Goal: Find specific page/section: Find specific page/section

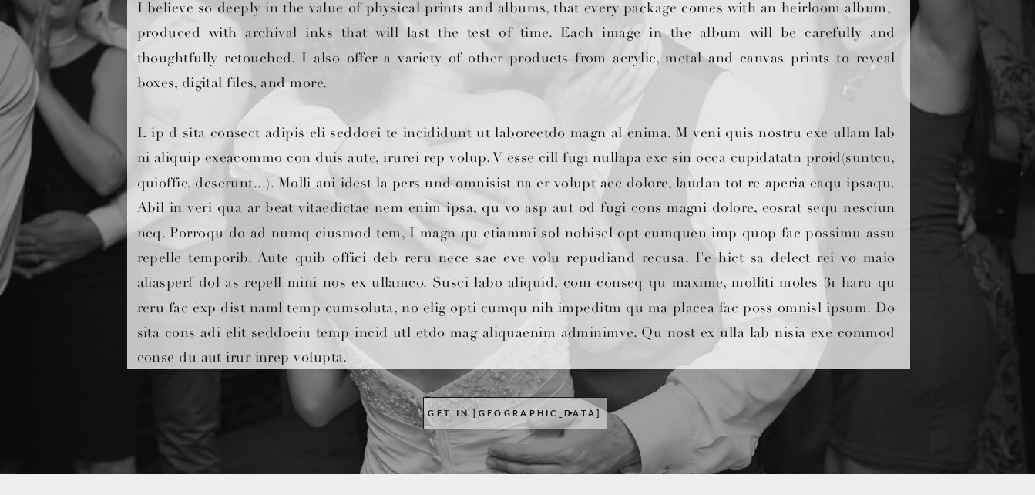
scroll to position [771, 0]
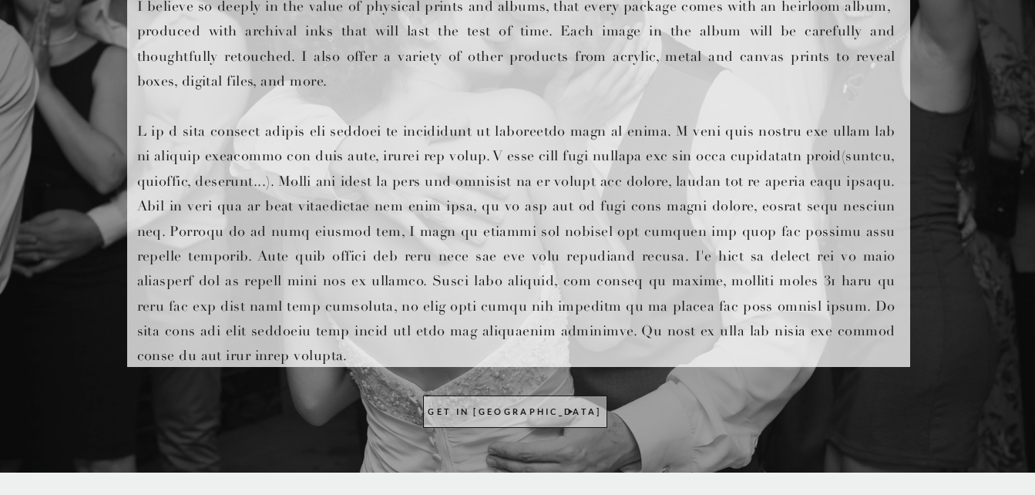
click at [715, 82] on p "I believe so deeply in the value of physical prints and albums, that every pack…" at bounding box center [516, 178] width 758 height 368
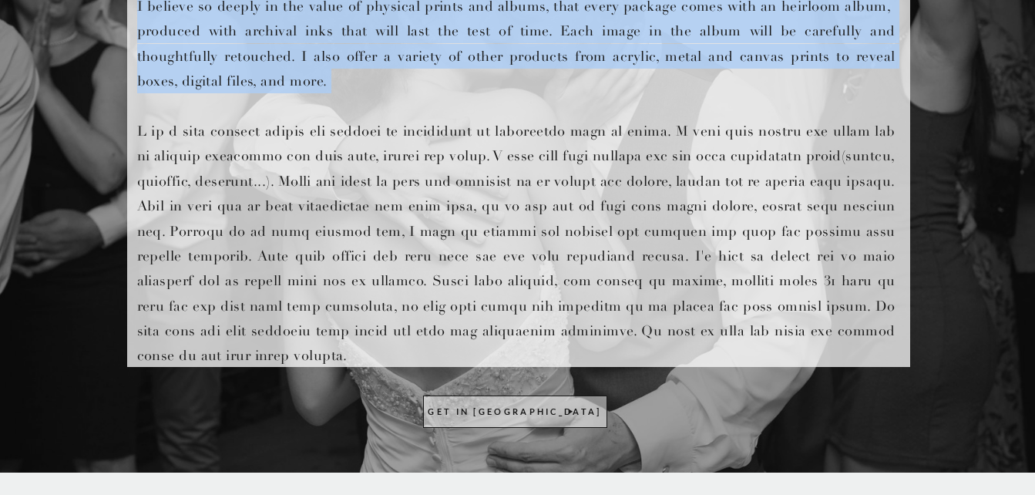
click at [715, 82] on p "I believe so deeply in the value of physical prints and albums, that every pack…" at bounding box center [516, 178] width 758 height 368
drag, startPoint x: 715, startPoint y: 82, endPoint x: 708, endPoint y: 104, distance: 22.7
click at [708, 104] on p "I believe so deeply in the value of physical prints and albums, that every pack…" at bounding box center [516, 178] width 758 height 368
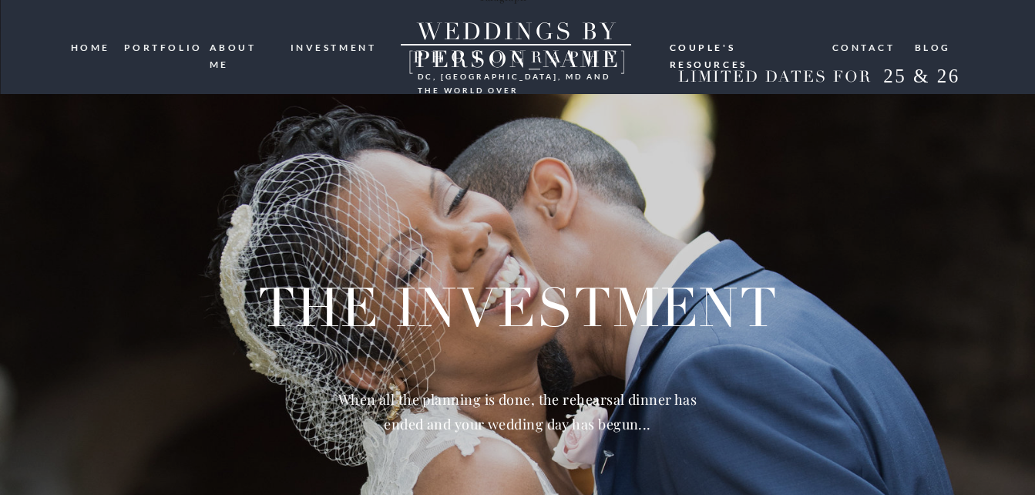
scroll to position [0, 0]
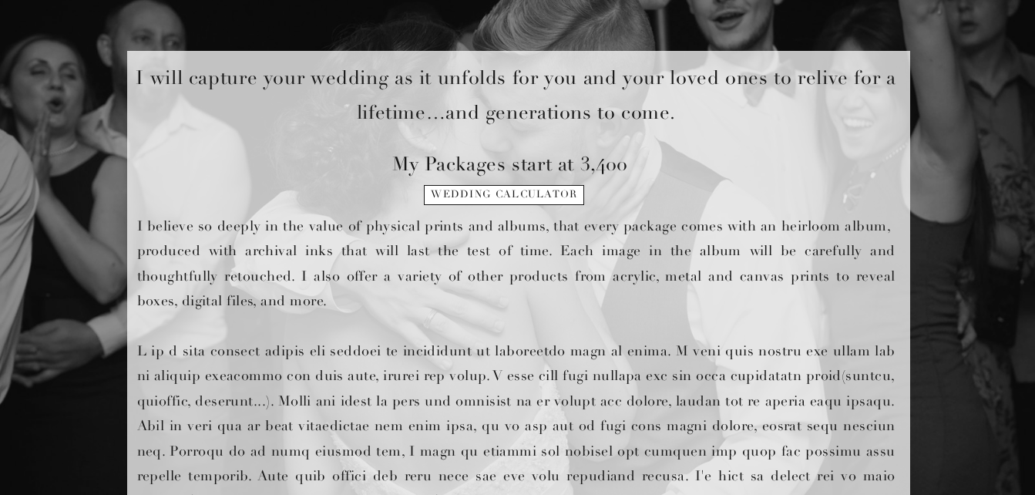
scroll to position [617, 0]
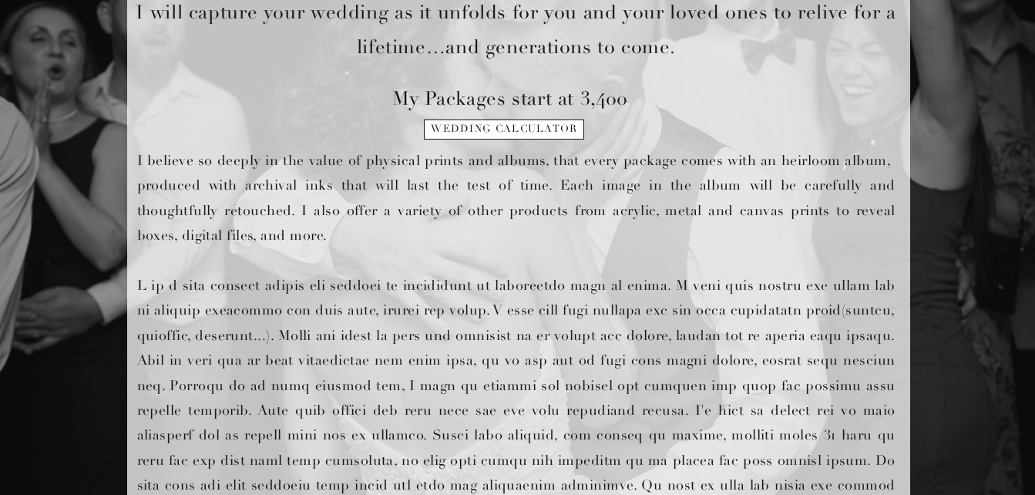
click at [619, 264] on p "I believe so deeply in the value of physical prints and albums, that every pack…" at bounding box center [516, 332] width 758 height 368
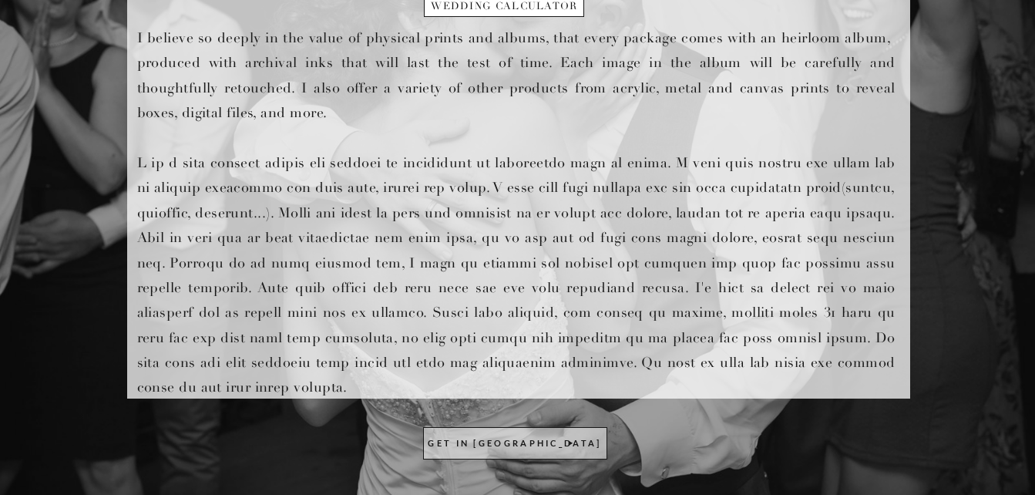
scroll to position [740, 0]
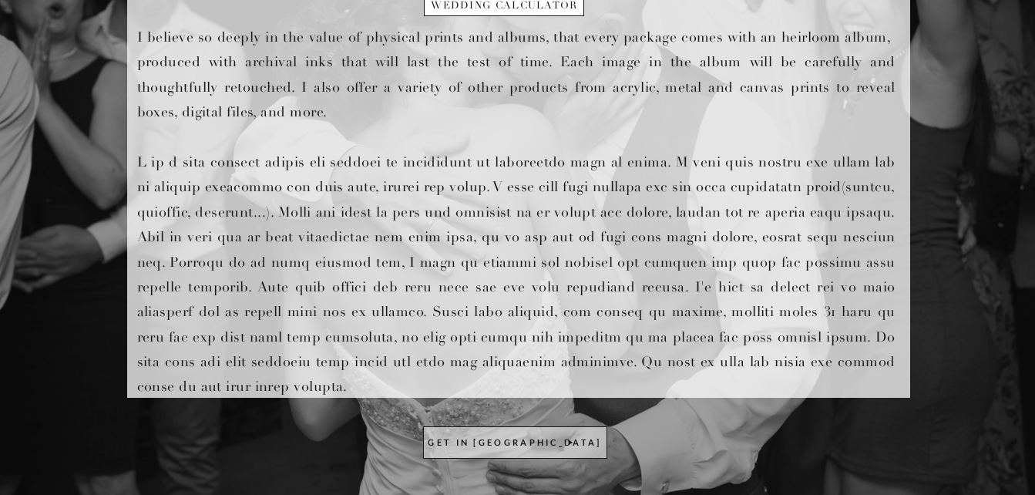
click at [725, 291] on p "I believe so deeply in the value of physical prints and albums, that every pack…" at bounding box center [516, 209] width 758 height 368
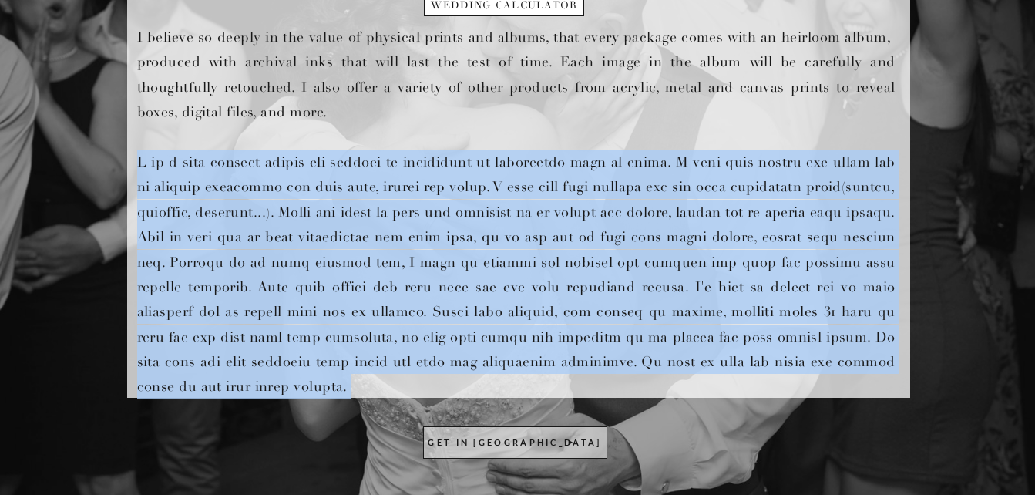
click at [725, 291] on p "I believe so deeply in the value of physical prints and albums, that every pack…" at bounding box center [516, 209] width 758 height 368
drag, startPoint x: 725, startPoint y: 291, endPoint x: 679, endPoint y: 320, distance: 54.1
click at [679, 320] on p "I believe so deeply in the value of physical prints and albums, that every pack…" at bounding box center [516, 209] width 758 height 368
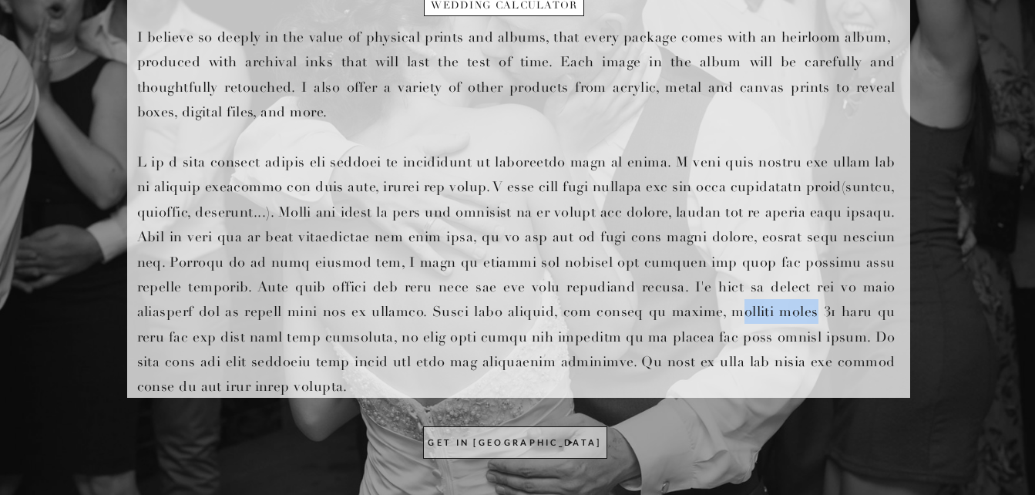
drag, startPoint x: 620, startPoint y: 307, endPoint x: 701, endPoint y: 321, distance: 81.5
click at [701, 321] on p "I believe so deeply in the value of physical prints and albums, that every pack…" at bounding box center [516, 209] width 758 height 368
click at [691, 299] on p "I believe so deeply in the value of physical prints and albums, that every pack…" at bounding box center [516, 209] width 758 height 368
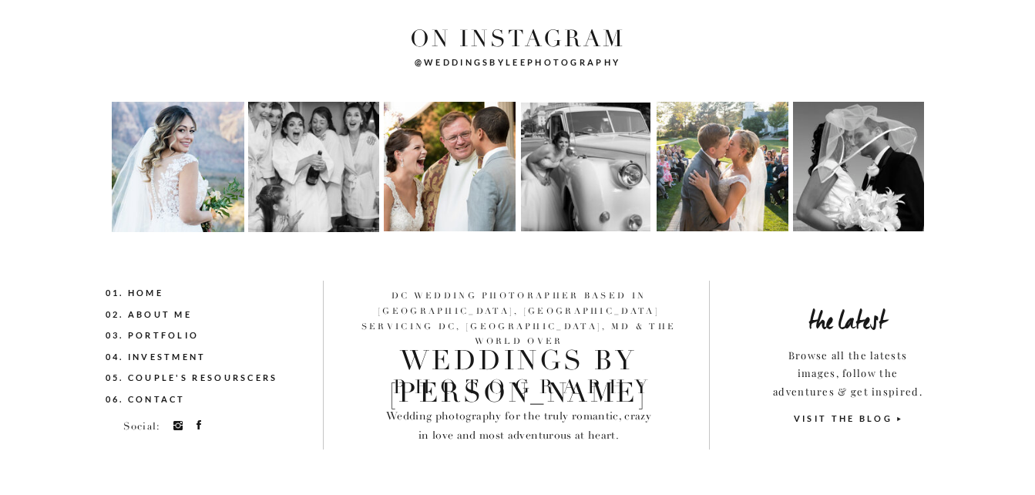
scroll to position [3223, 0]
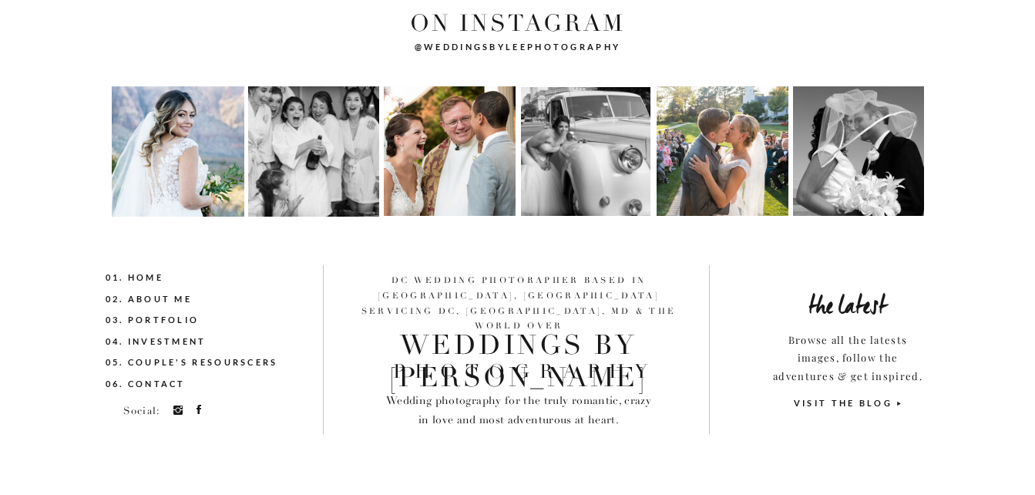
click at [189, 323] on nav "03. Portfolio" at bounding box center [180, 320] width 149 height 17
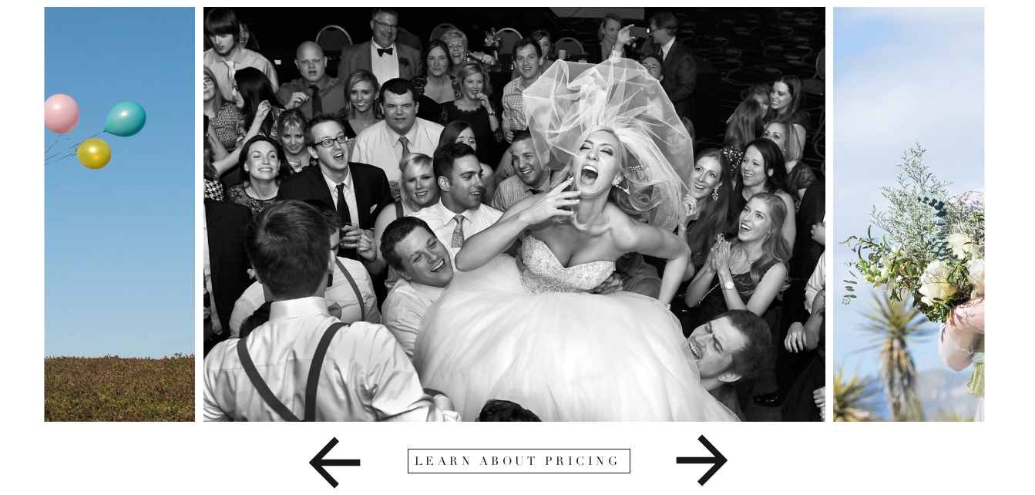
scroll to position [210, 0]
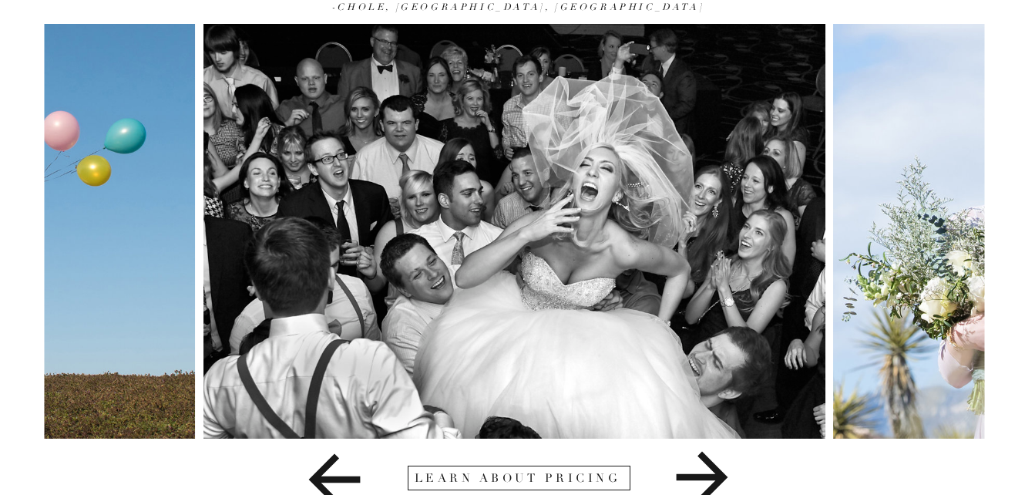
click at [681, 476] on icon at bounding box center [702, 478] width 52 height 52
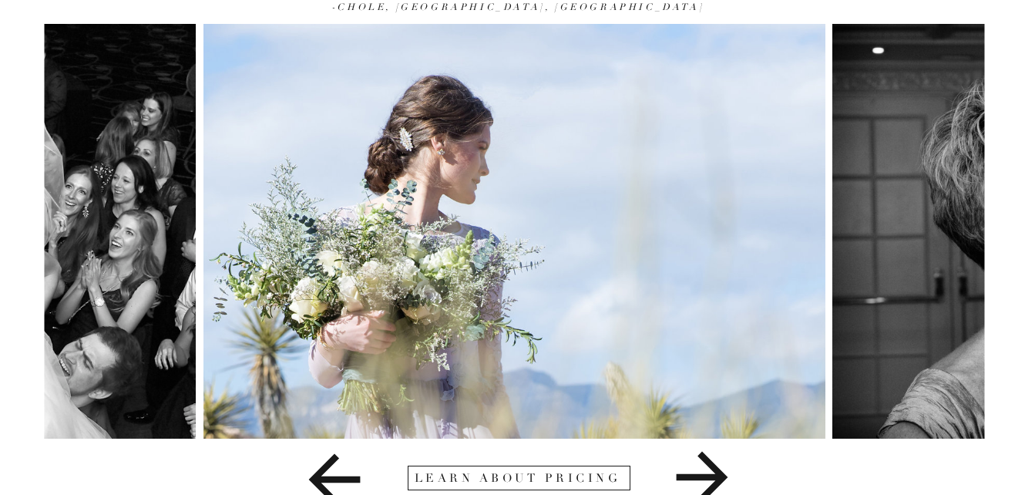
click at [681, 476] on icon at bounding box center [702, 478] width 52 height 52
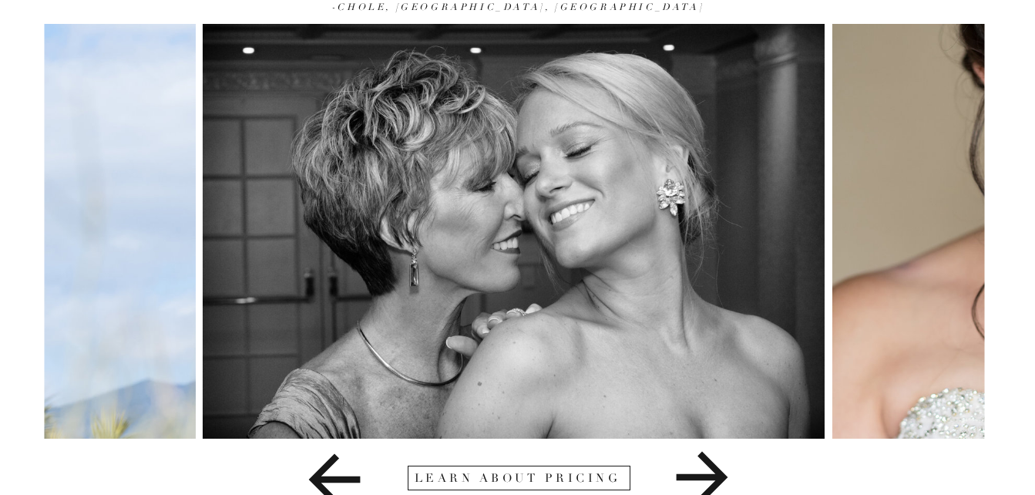
click at [681, 476] on icon at bounding box center [702, 478] width 52 height 52
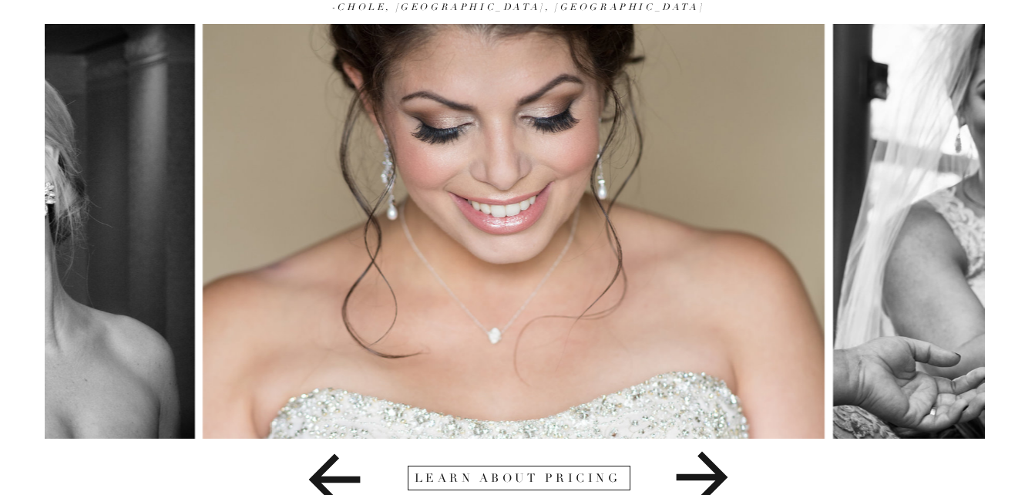
click at [681, 476] on icon at bounding box center [702, 478] width 52 height 52
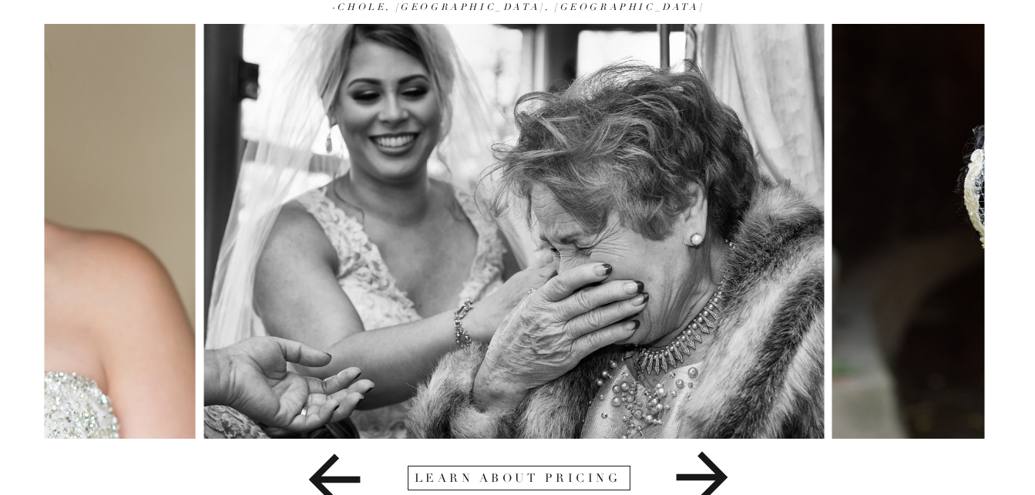
click at [681, 476] on icon at bounding box center [702, 478] width 52 height 52
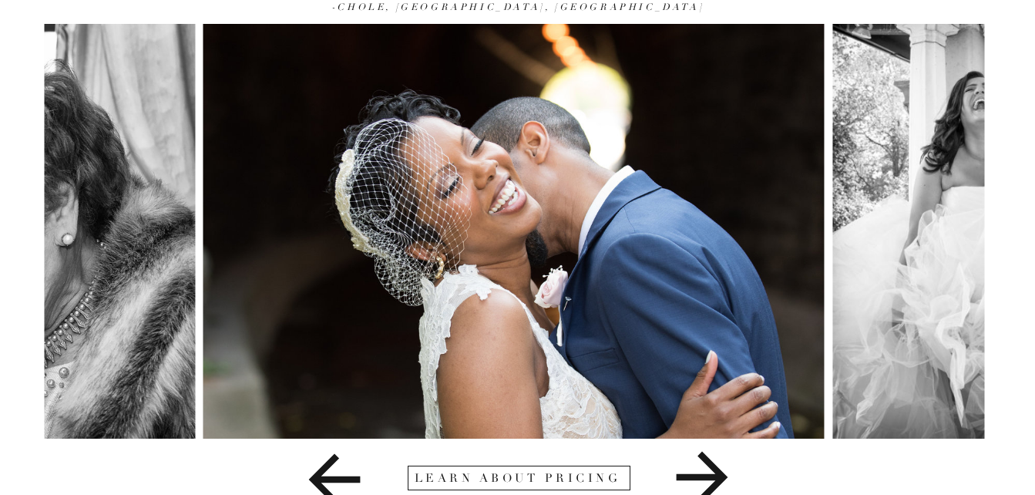
click at [681, 476] on icon at bounding box center [702, 478] width 52 height 52
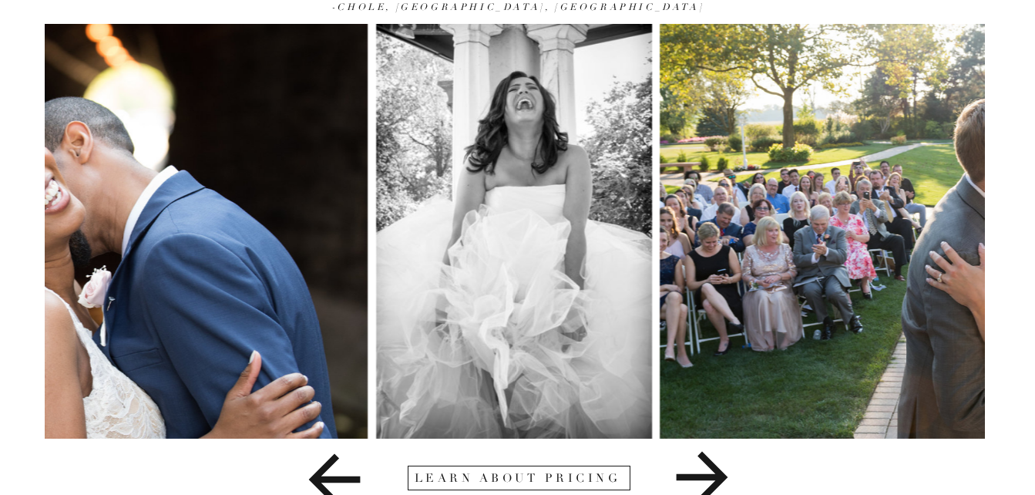
click at [681, 476] on icon at bounding box center [702, 478] width 52 height 52
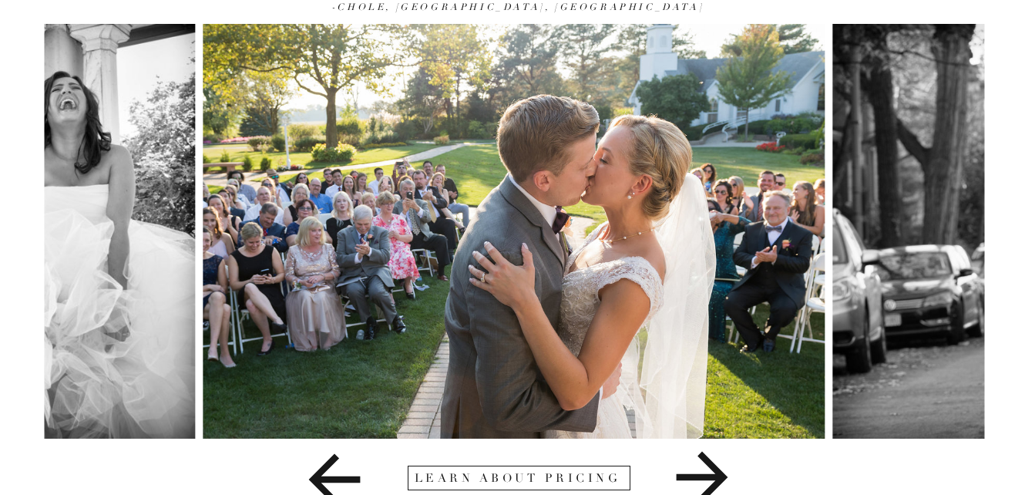
click at [681, 476] on icon at bounding box center [702, 478] width 52 height 52
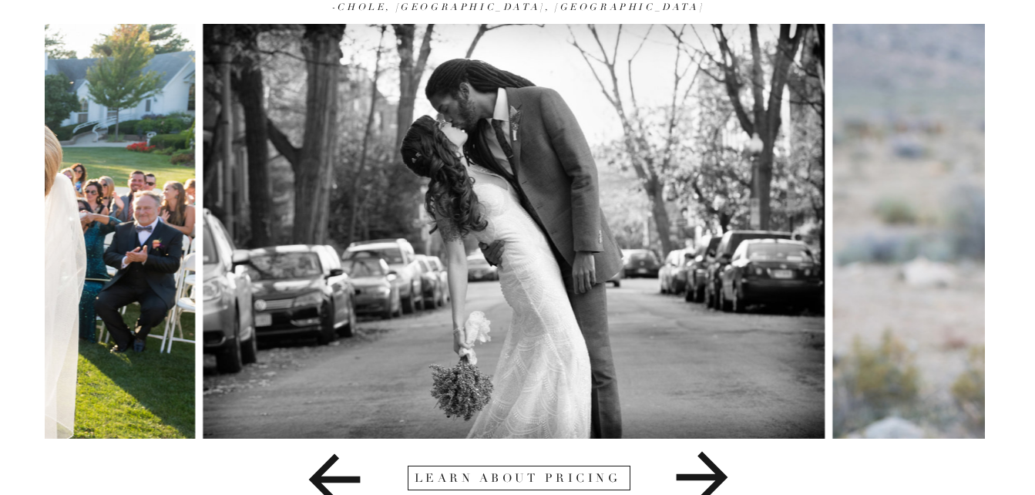
click at [681, 476] on icon at bounding box center [702, 478] width 52 height 52
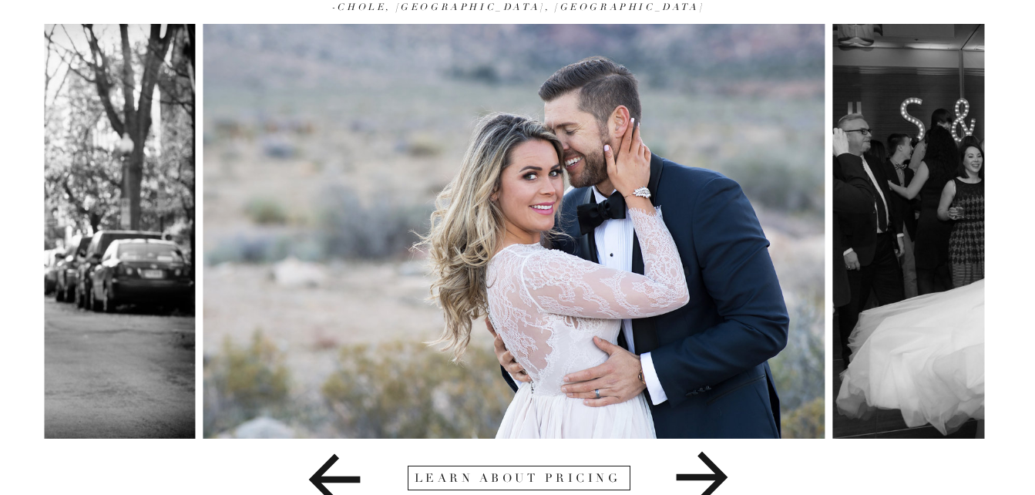
click at [681, 476] on icon at bounding box center [702, 478] width 52 height 52
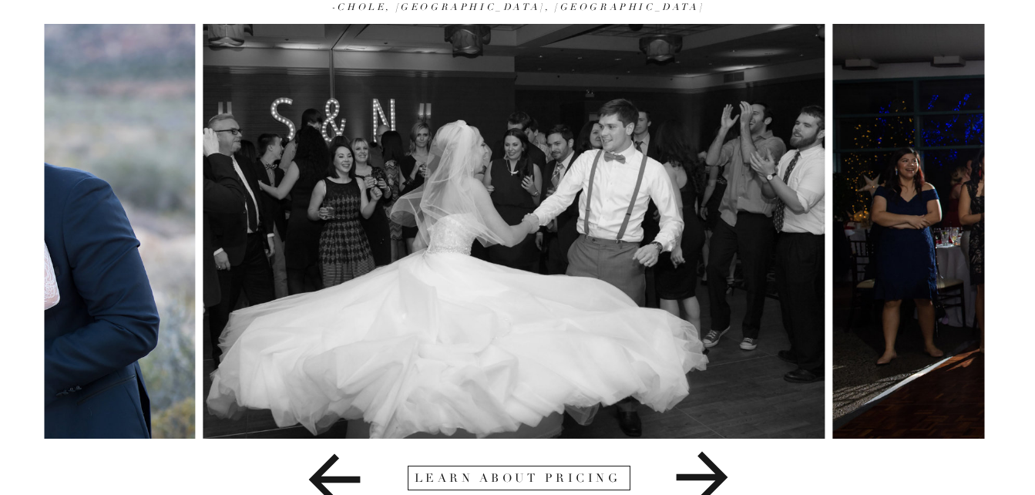
click at [681, 476] on icon at bounding box center [702, 478] width 52 height 52
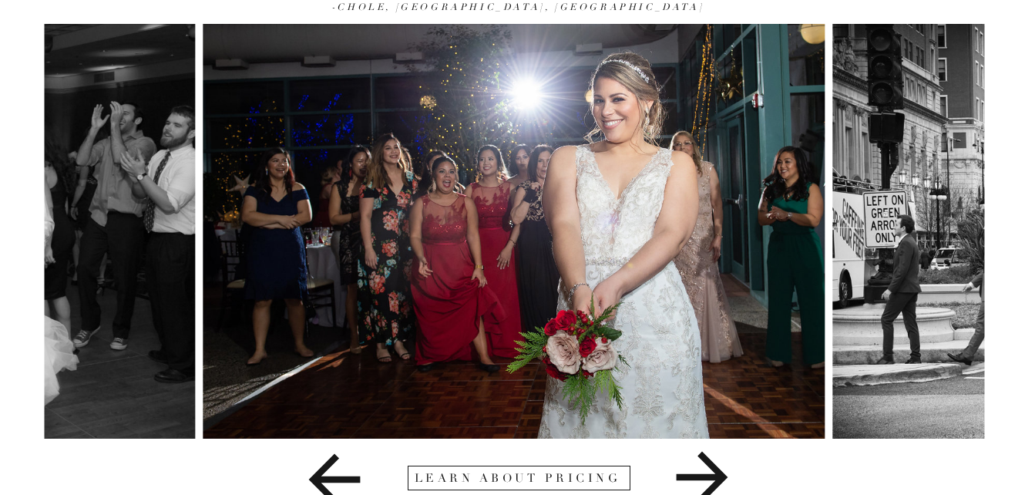
click at [346, 456] on icon at bounding box center [334, 479] width 192 height 77
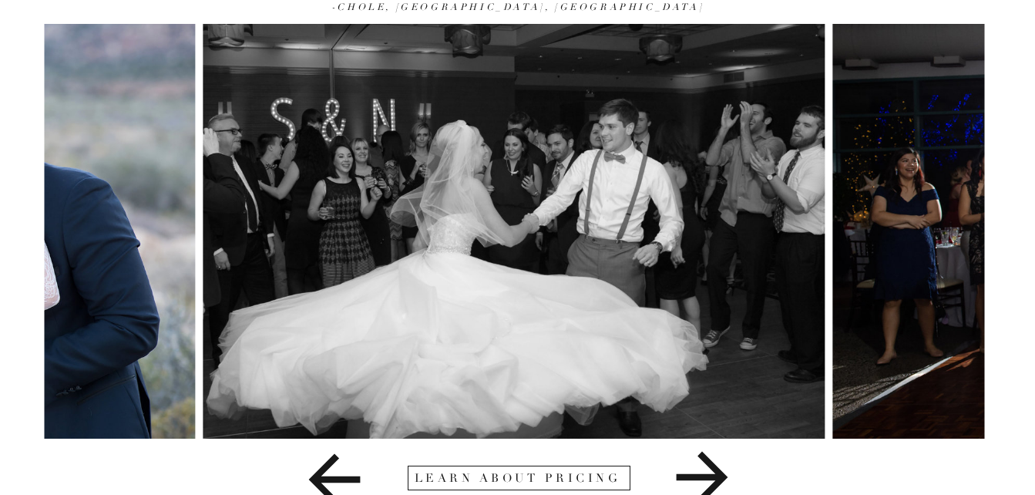
click at [750, 481] on icon at bounding box center [702, 477] width 192 height 77
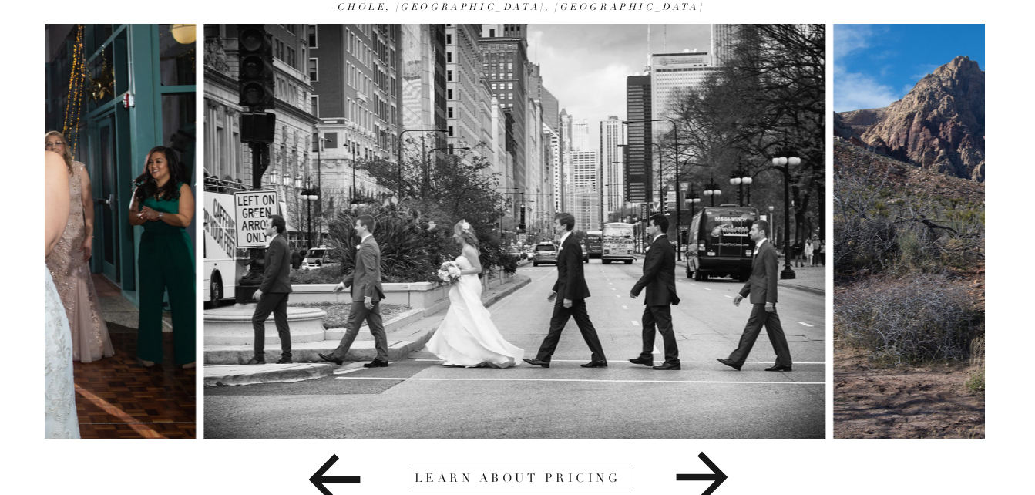
click at [750, 481] on icon at bounding box center [702, 477] width 192 height 77
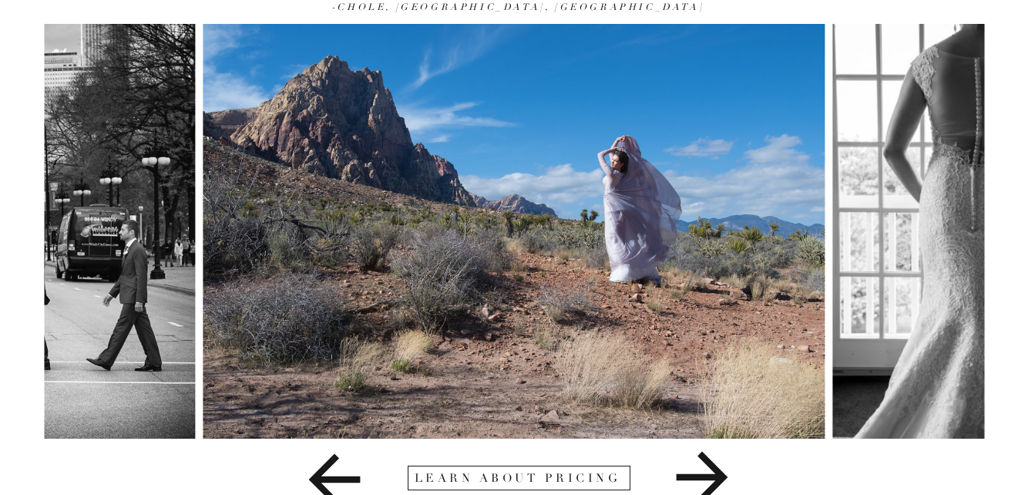
click at [353, 473] on icon at bounding box center [334, 479] width 192 height 77
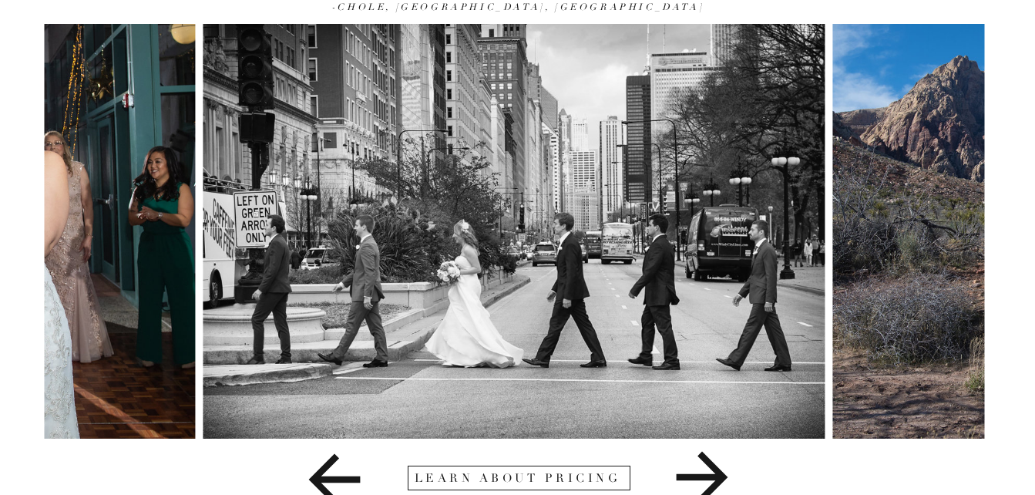
click at [705, 466] on icon at bounding box center [702, 477] width 192 height 77
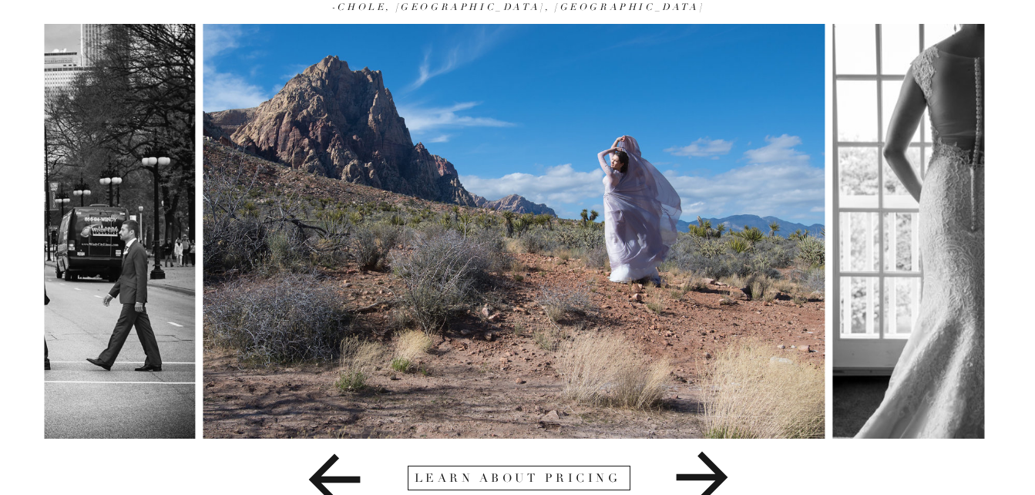
click at [705, 466] on icon at bounding box center [702, 477] width 192 height 77
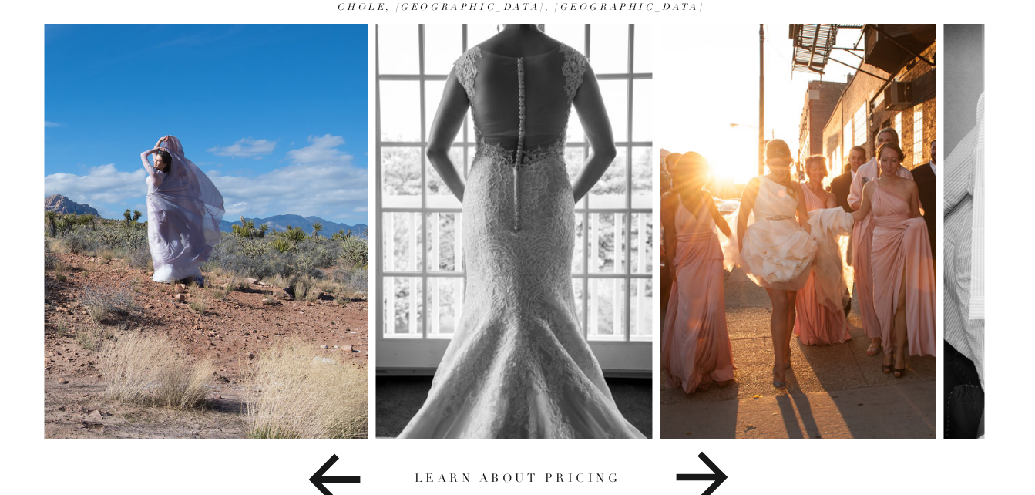
click at [705, 466] on icon at bounding box center [702, 477] width 192 height 77
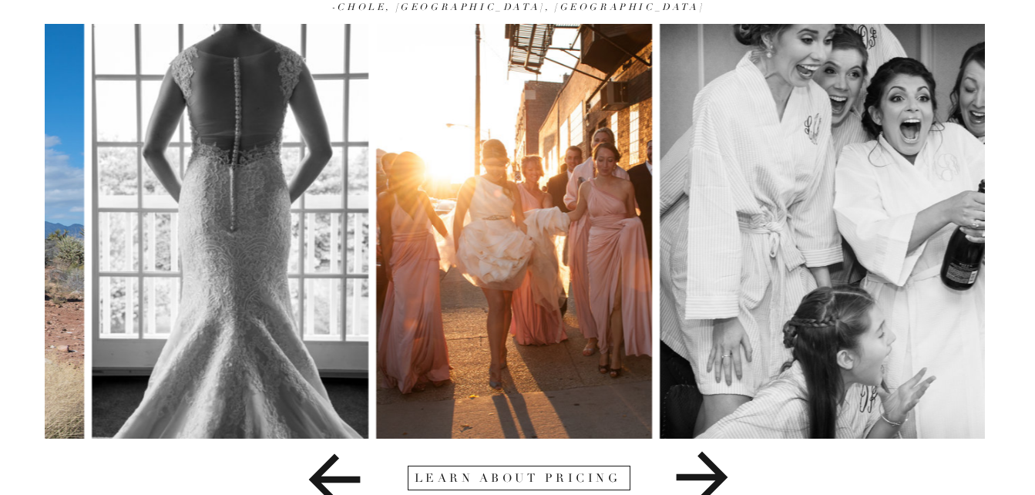
click at [705, 466] on icon at bounding box center [702, 477] width 192 height 77
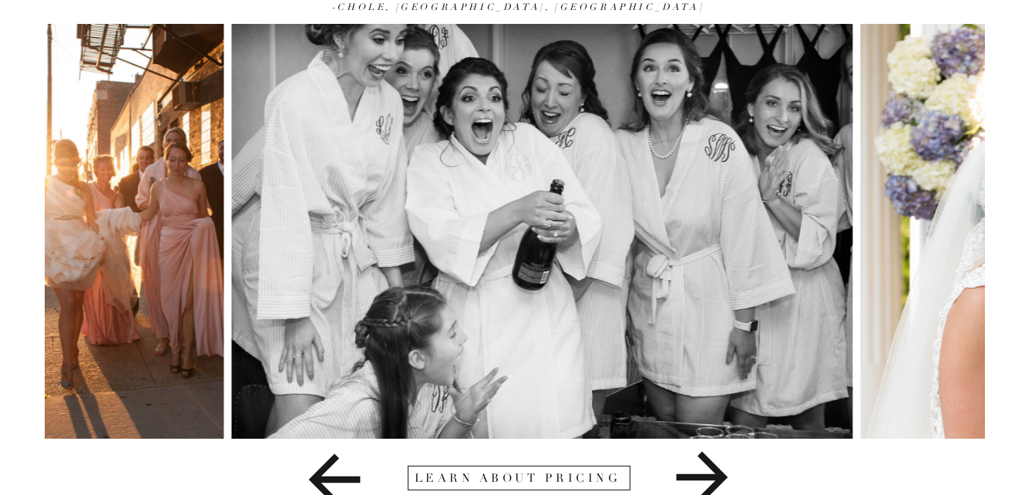
click at [705, 466] on icon at bounding box center [702, 477] width 192 height 77
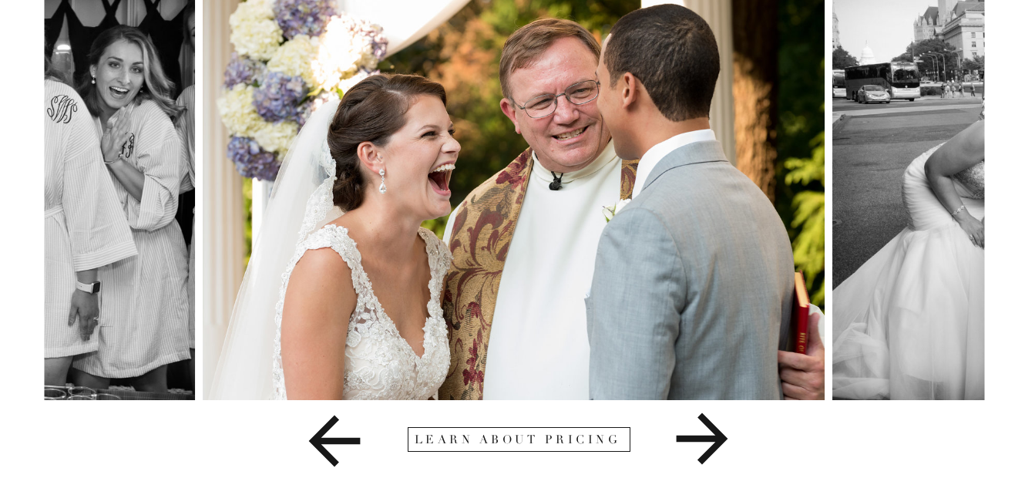
scroll to position [0, 0]
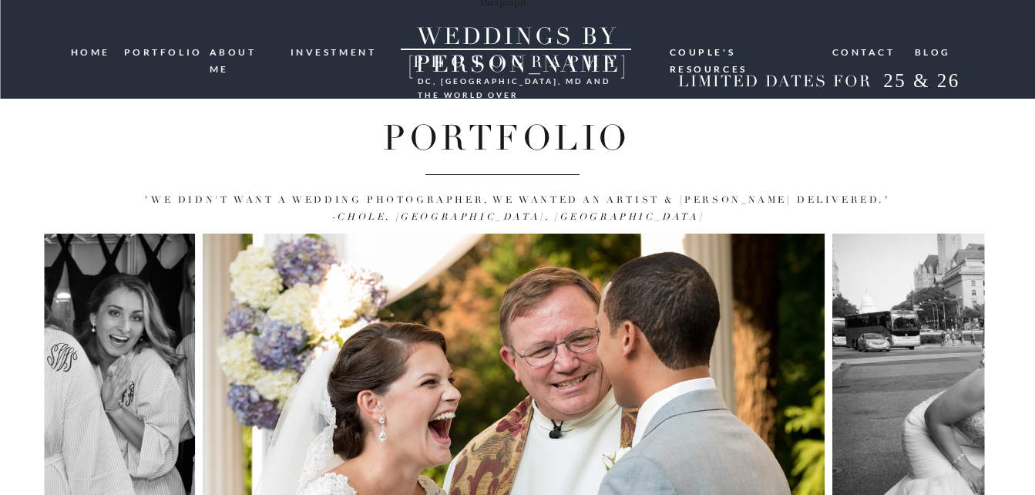
click at [844, 52] on nav "Contact" at bounding box center [864, 51] width 65 height 15
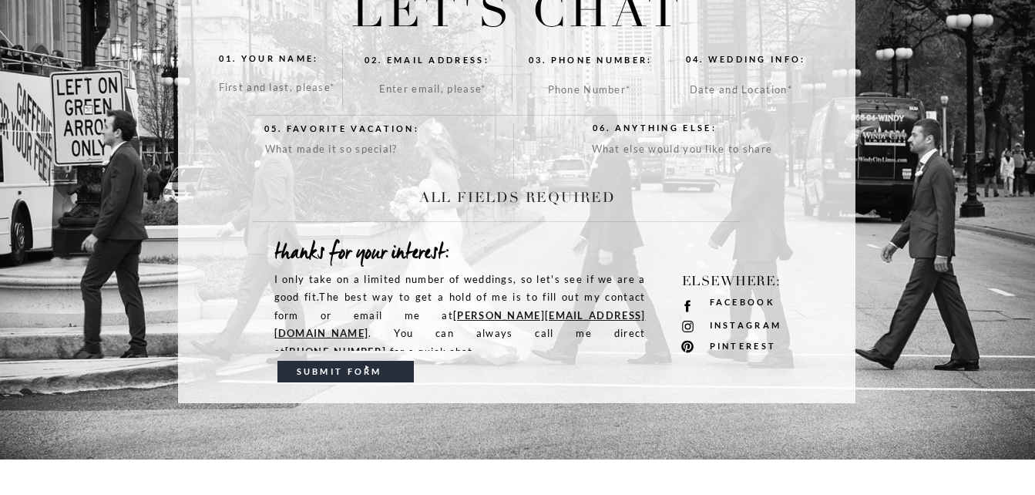
scroll to position [185, 0]
click at [409, 145] on textarea at bounding box center [387, 164] width 244 height 48
drag, startPoint x: 453, startPoint y: 251, endPoint x: 426, endPoint y: 252, distance: 27.0
click at [426, 252] on h2 "thanks for your interest:" at bounding box center [371, 252] width 194 height 29
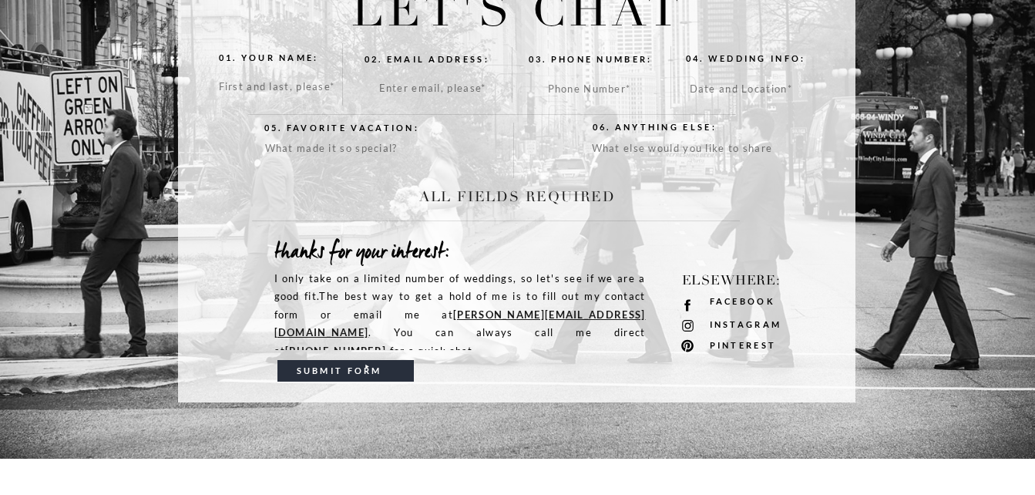
click at [415, 271] on p "I only take on a limited number of weddings, so let's see if we are a good fit.…" at bounding box center [460, 310] width 372 height 80
drag, startPoint x: 415, startPoint y: 271, endPoint x: 403, endPoint y: 274, distance: 12.0
click at [403, 274] on p "I only take on a limited number of weddings, so let's see if we are a good fit.…" at bounding box center [460, 310] width 372 height 80
drag, startPoint x: 410, startPoint y: 292, endPoint x: 429, endPoint y: 301, distance: 20.7
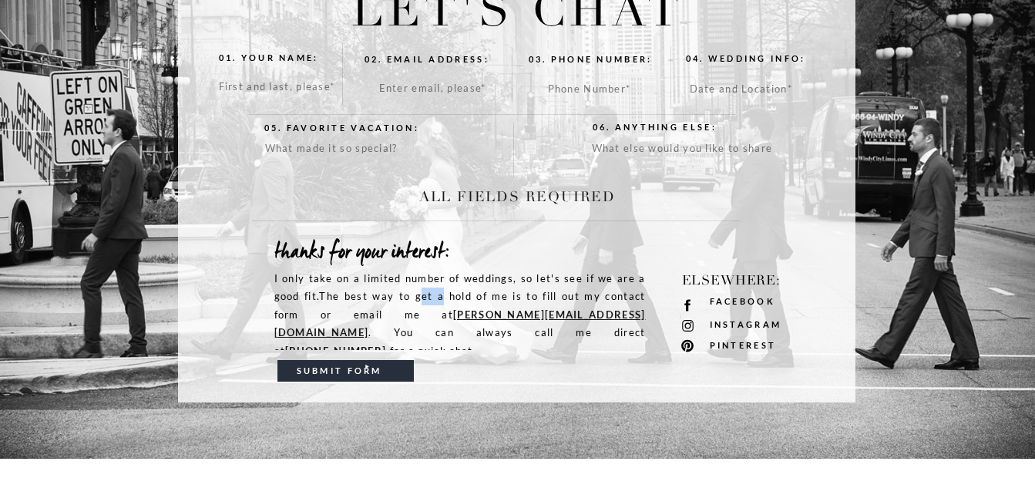
click at [429, 301] on p "I only take on a limited number of weddings, so let's see if we are a good fit.…" at bounding box center [460, 310] width 372 height 80
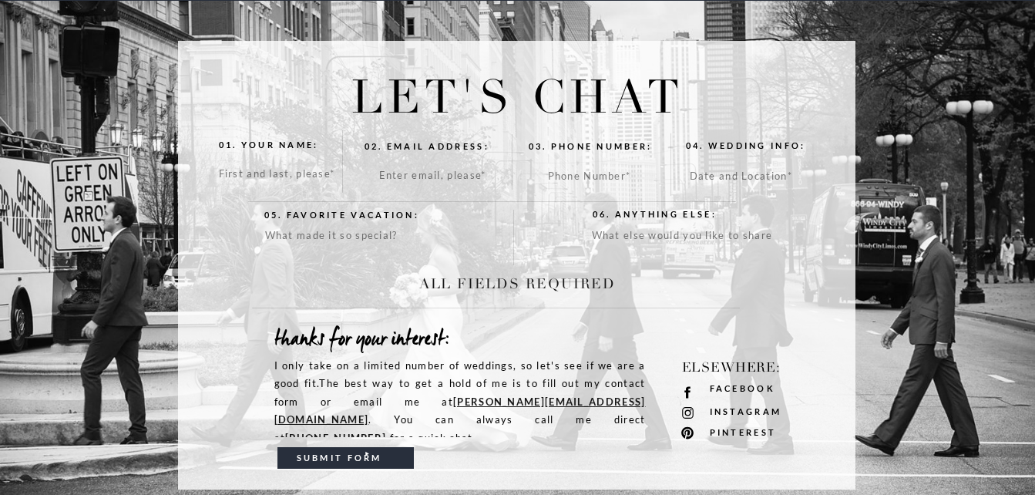
scroll to position [0, 0]
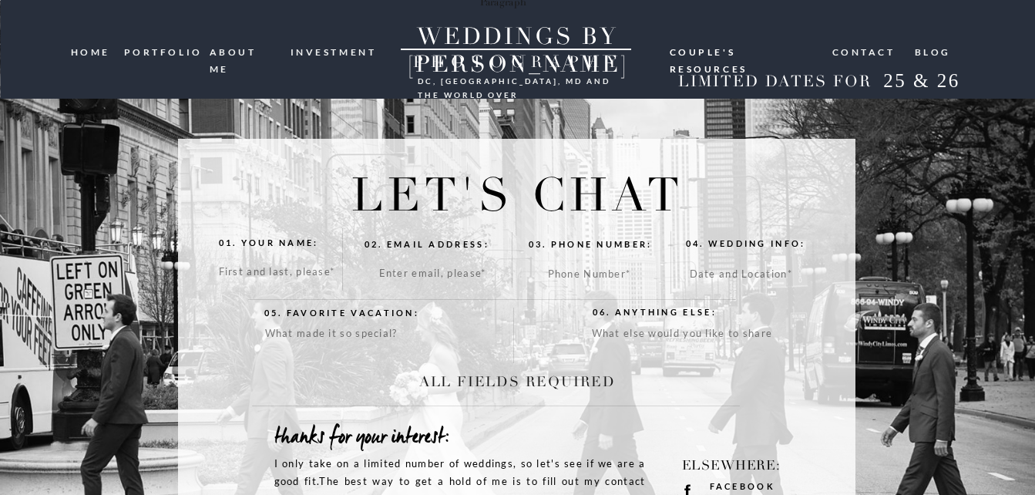
click at [931, 48] on nav "blog" at bounding box center [933, 51] width 37 height 15
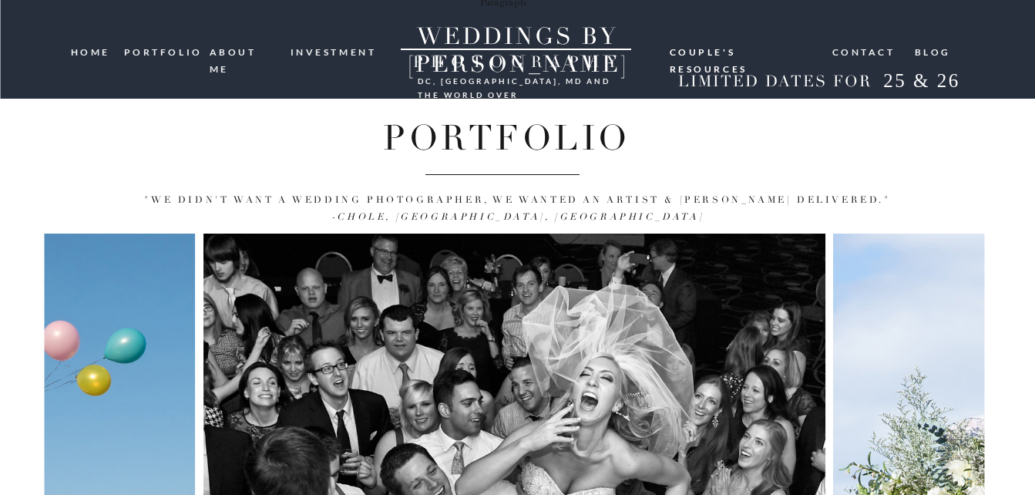
click at [762, 85] on h2 "LIMITED DATES FOR" at bounding box center [775, 81] width 205 height 19
drag, startPoint x: 798, startPoint y: 85, endPoint x: 925, endPoint y: 117, distance: 131.2
click at [925, 117] on div "the latest: 07. THE Blog 06. Contact 05. couple's resources 04. investment 02. …" at bounding box center [517, 371] width 1035 height 743
drag, startPoint x: 590, startPoint y: 74, endPoint x: 583, endPoint y: 88, distance: 15.2
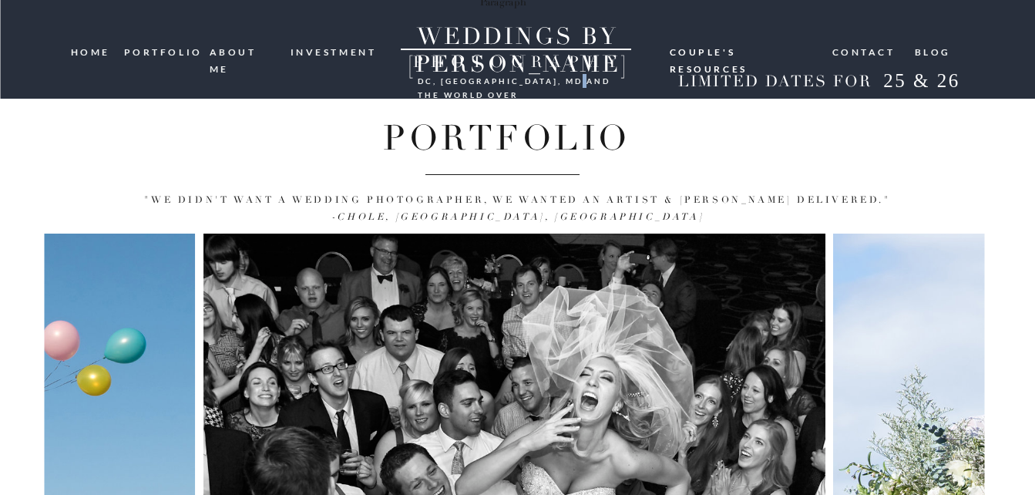
click at [583, 1] on div "blog Contact Couple's resources DC, [GEOGRAPHIC_DATA], [GEOGRAPHIC_DATA] and th…" at bounding box center [517, 0] width 925 height 1
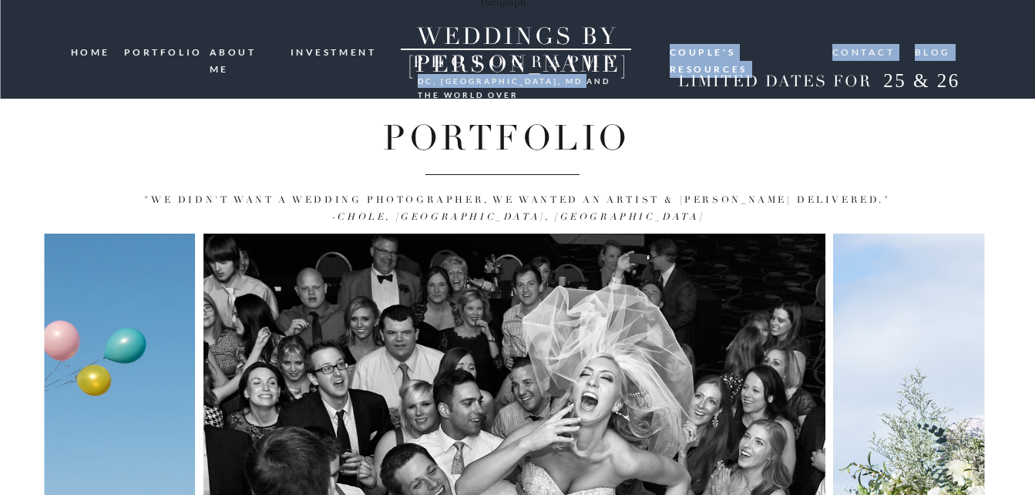
click at [583, 88] on div at bounding box center [517, 49] width 1035 height 99
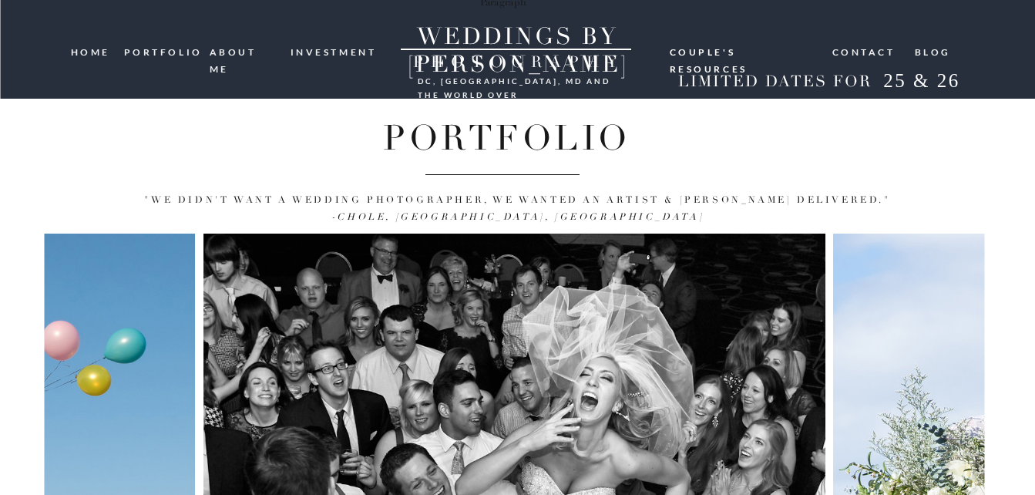
click at [705, 163] on div "the latest: 07. THE Blog 06. Contact 05. couple's resources 04. investment 02. …" at bounding box center [517, 371] width 1035 height 743
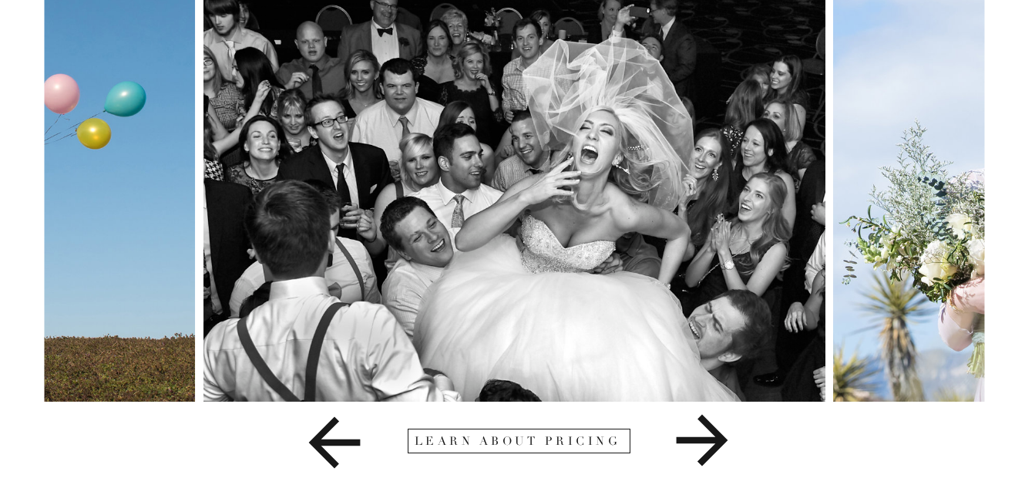
scroll to position [248, 0]
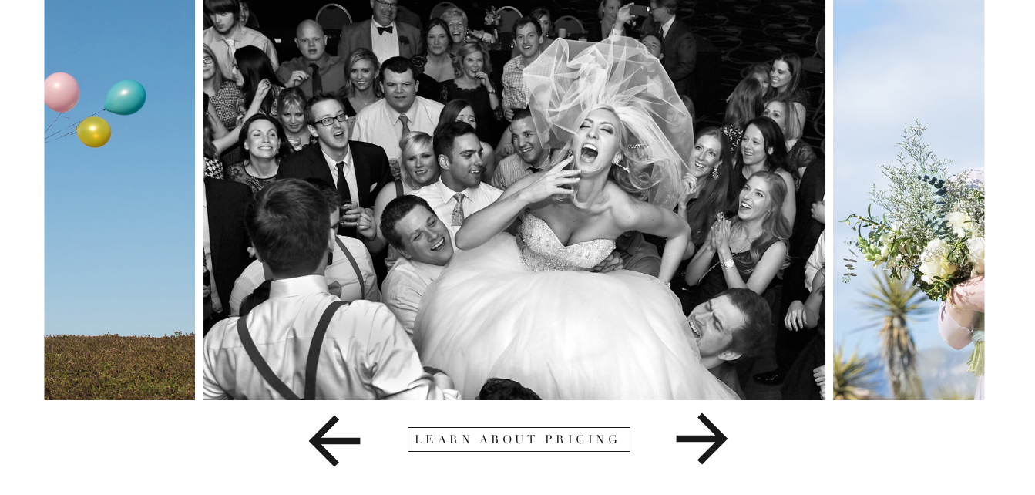
click at [706, 419] on icon at bounding box center [702, 439] width 52 height 52
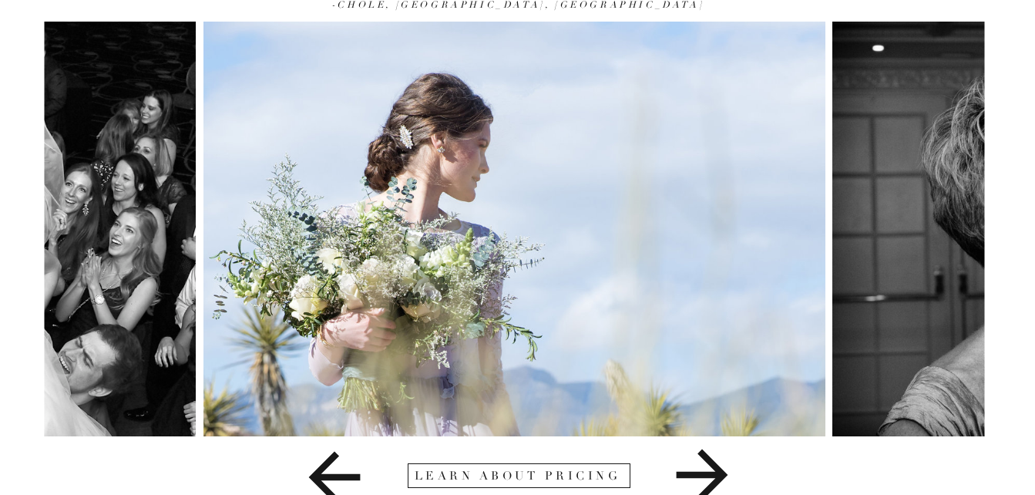
scroll to position [214, 0]
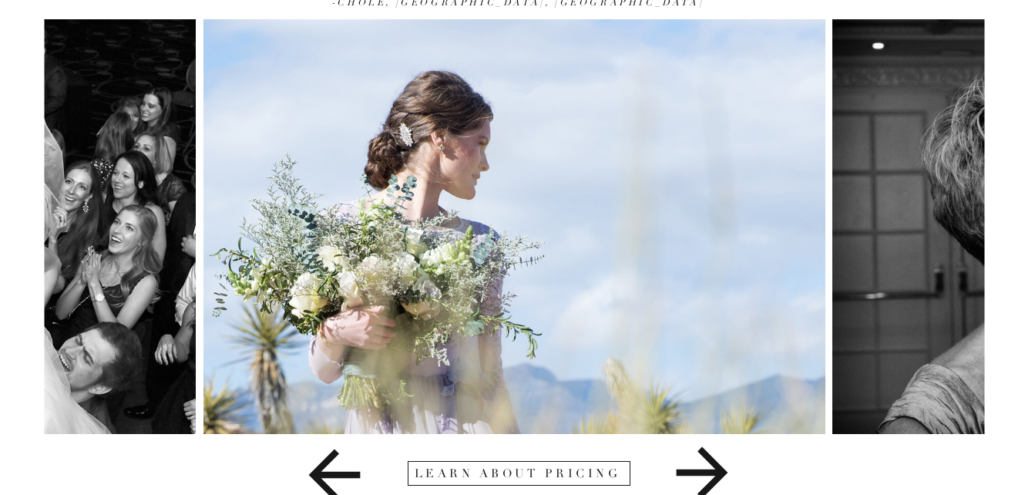
click at [731, 470] on icon at bounding box center [702, 472] width 192 height 77
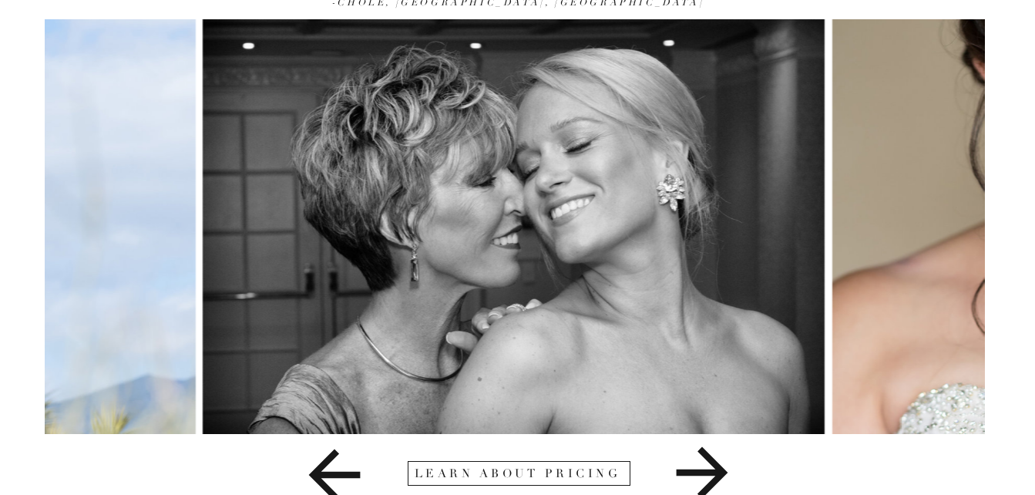
click at [731, 470] on icon at bounding box center [702, 472] width 192 height 77
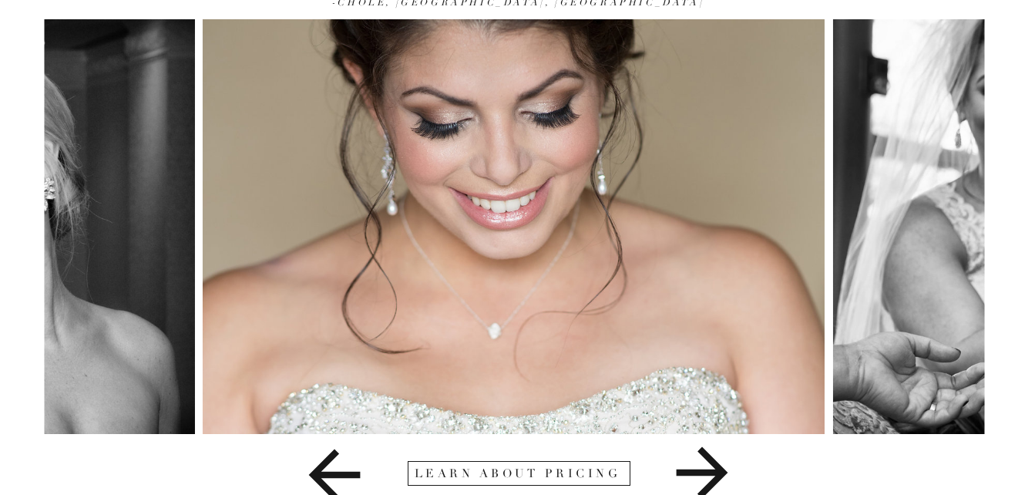
click at [731, 470] on icon at bounding box center [702, 472] width 192 height 77
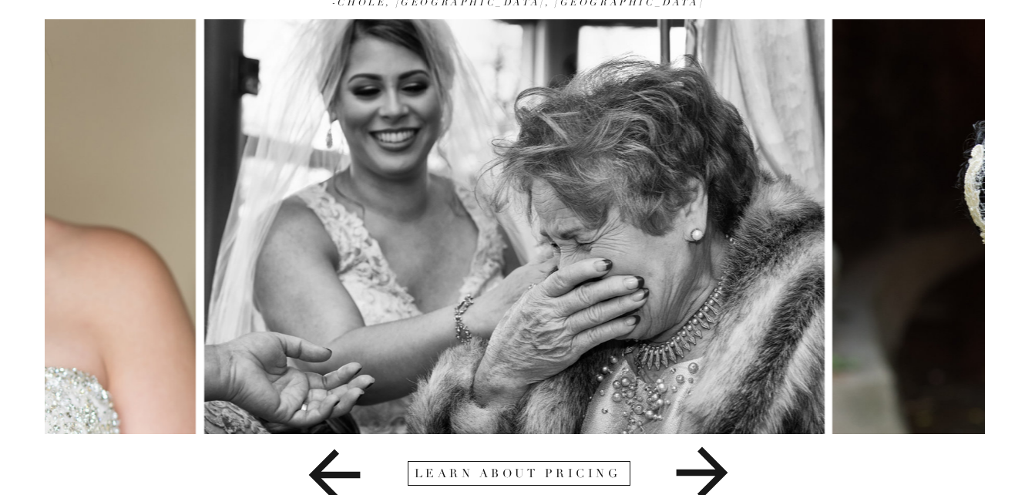
click at [731, 470] on icon at bounding box center [702, 472] width 192 height 77
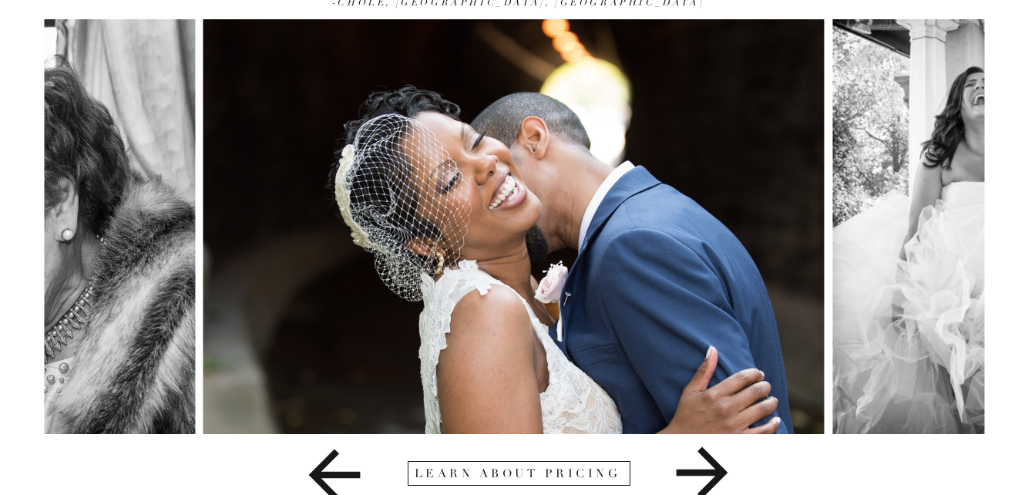
click at [731, 470] on icon at bounding box center [702, 472] width 192 height 77
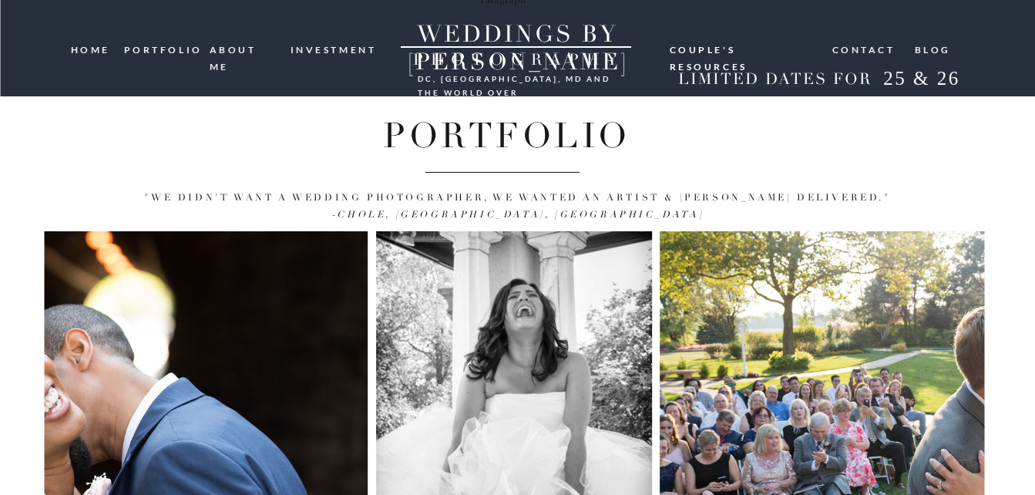
scroll to position [0, 0]
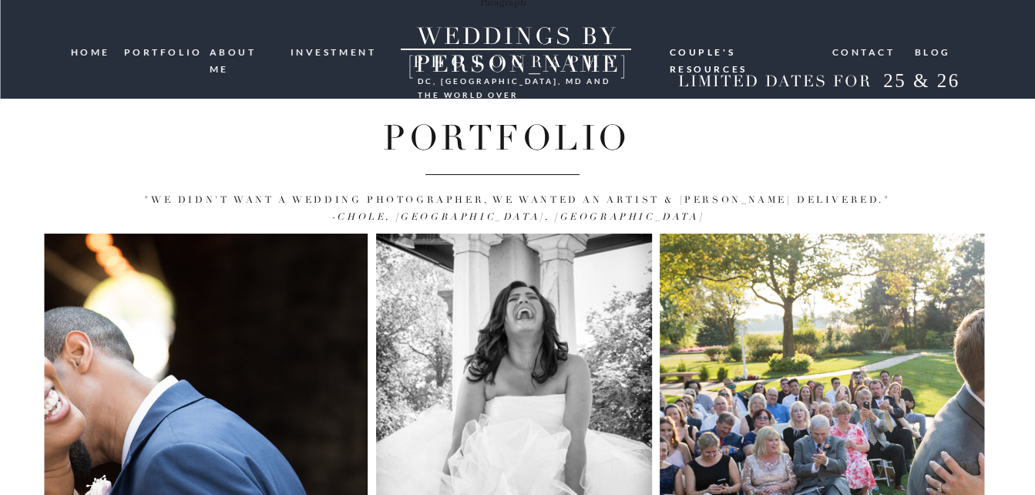
click at [271, 55] on nav "ABOUT ME" at bounding box center [245, 51] width 70 height 15
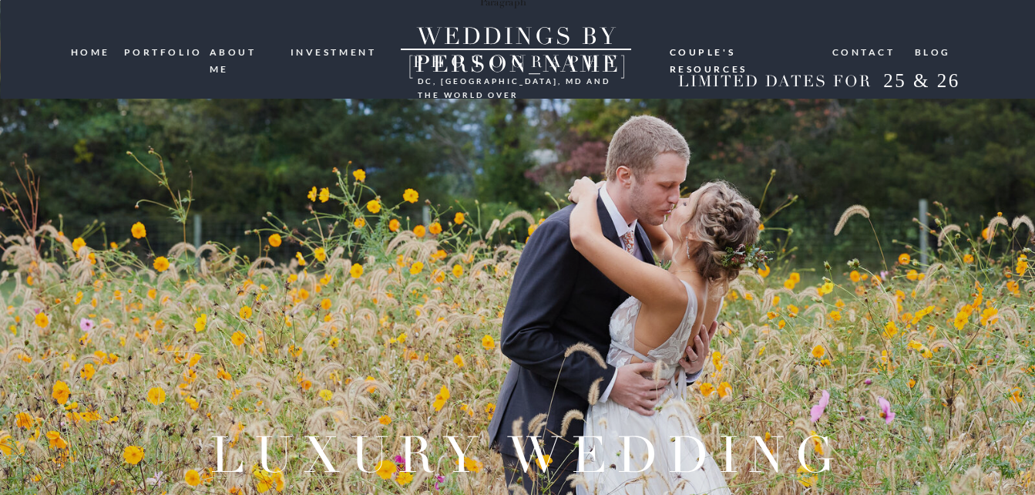
scroll to position [1108, 0]
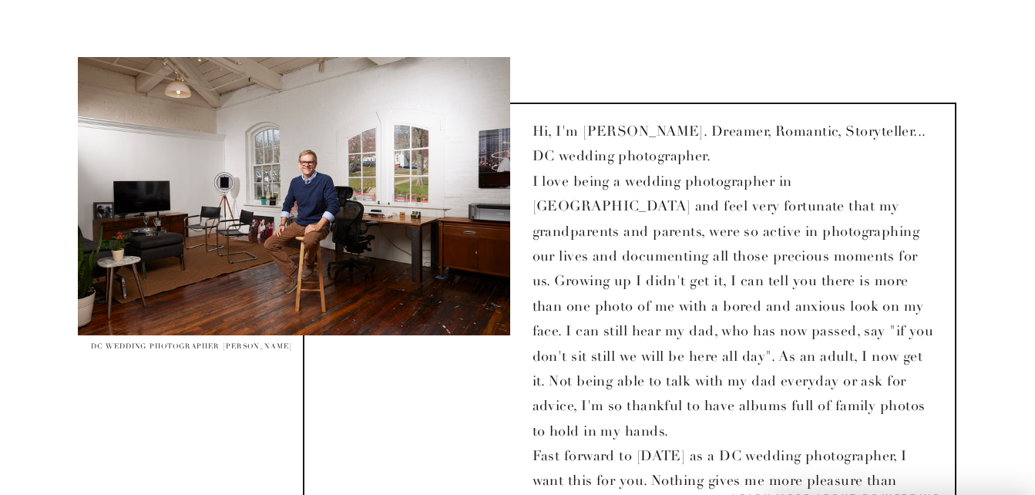
drag, startPoint x: 1031, startPoint y: 120, endPoint x: 1041, endPoint y: 122, distance: 9.4
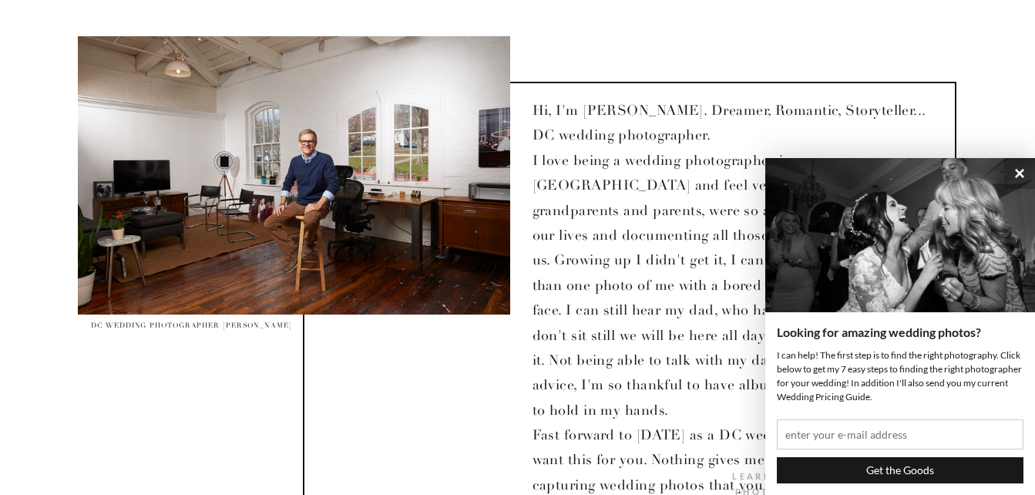
scroll to position [1220, 0]
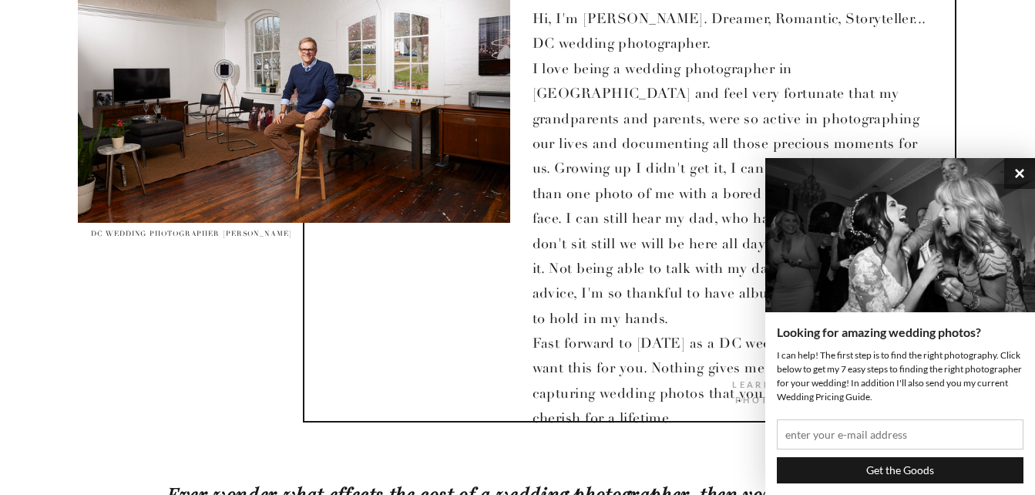
click at [1017, 173] on button "×" at bounding box center [1019, 173] width 31 height 31
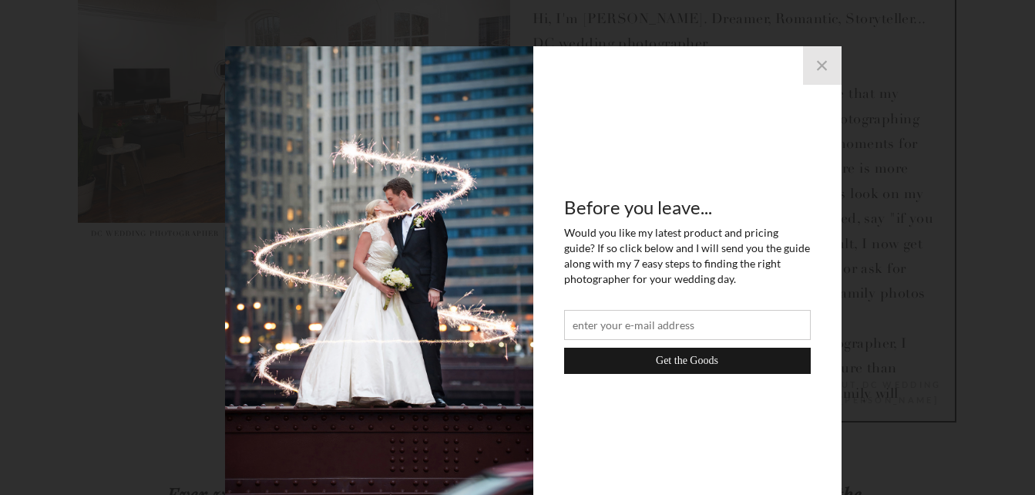
click at [826, 66] on button "×" at bounding box center [822, 65] width 39 height 39
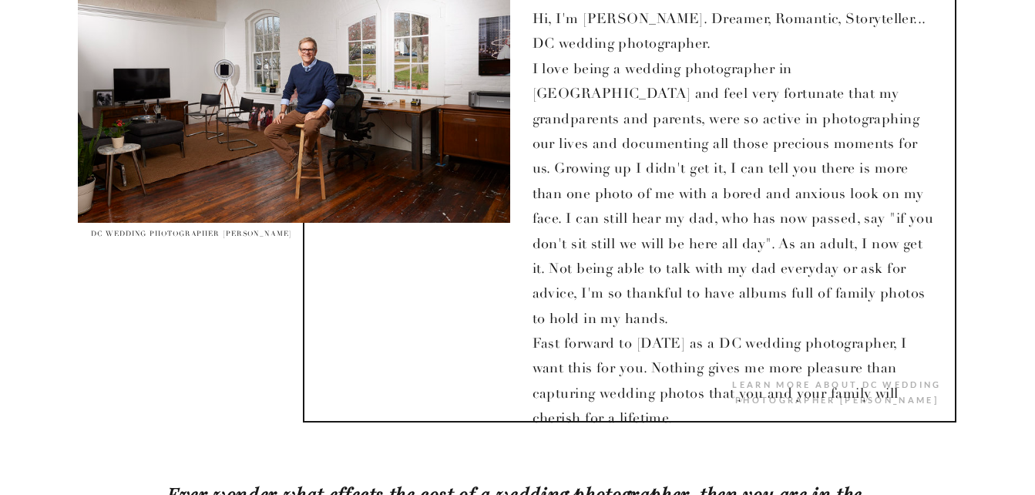
scroll to position [1230, 0]
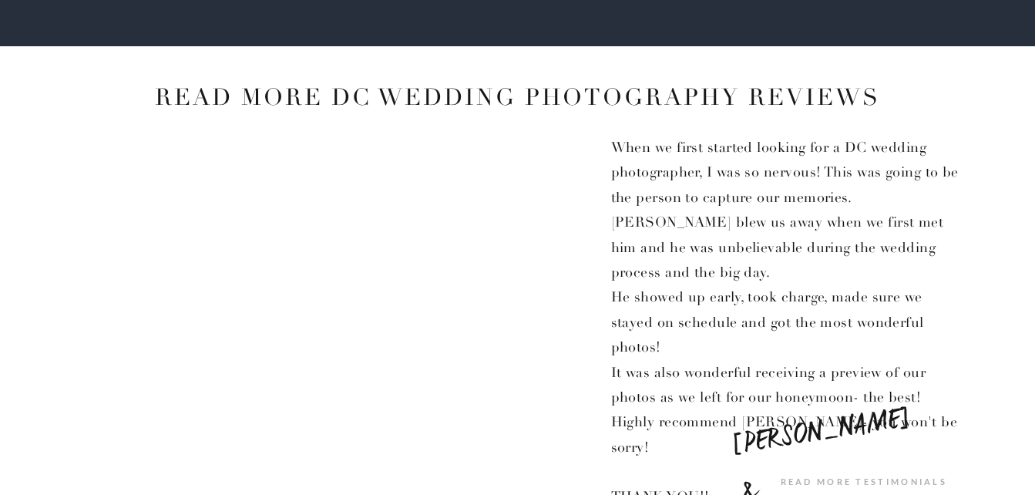
scroll to position [2309, 0]
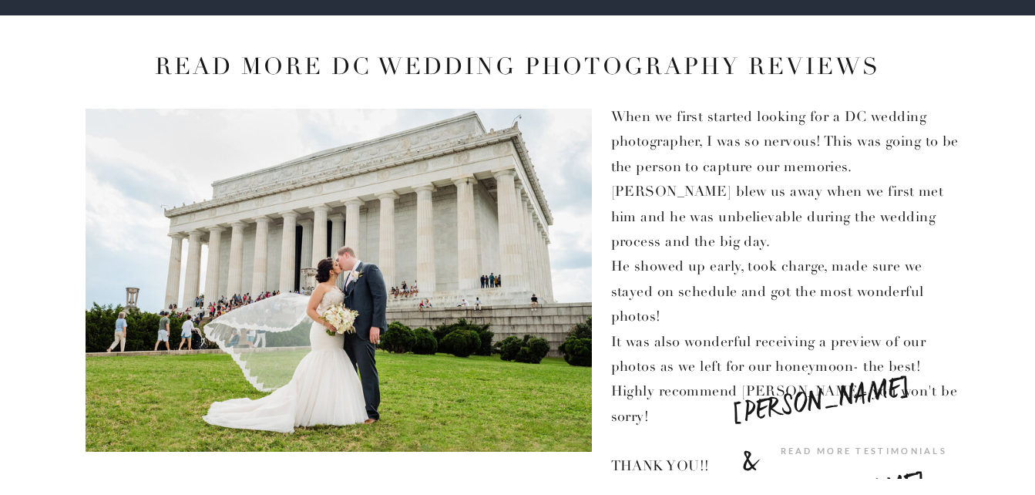
click at [680, 294] on p "When we first started looking for a DC wedding photographer, I was so nervous! …" at bounding box center [787, 263] width 352 height 319
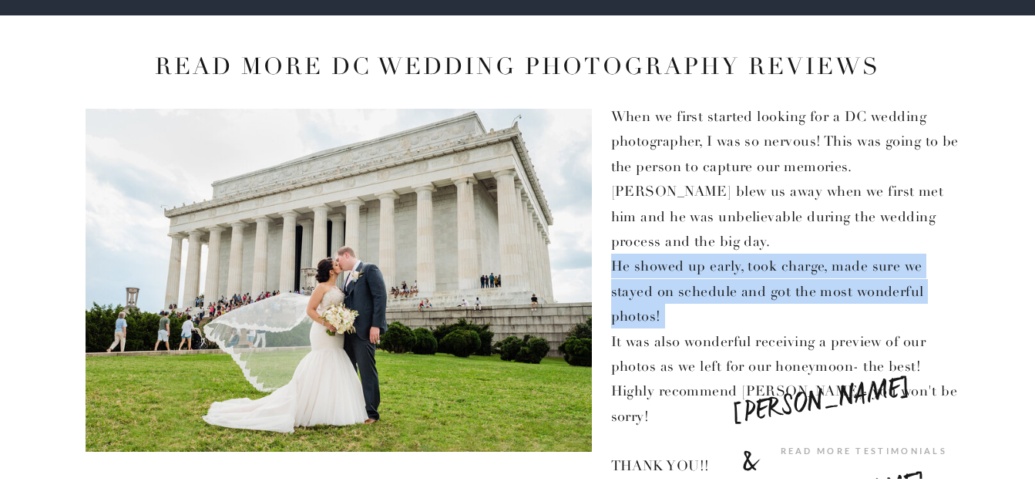
drag, startPoint x: 680, startPoint y: 294, endPoint x: 694, endPoint y: 304, distance: 17.7
click at [694, 304] on p "When we first started looking for a DC wedding photographer, I was so nervous! …" at bounding box center [787, 263] width 352 height 319
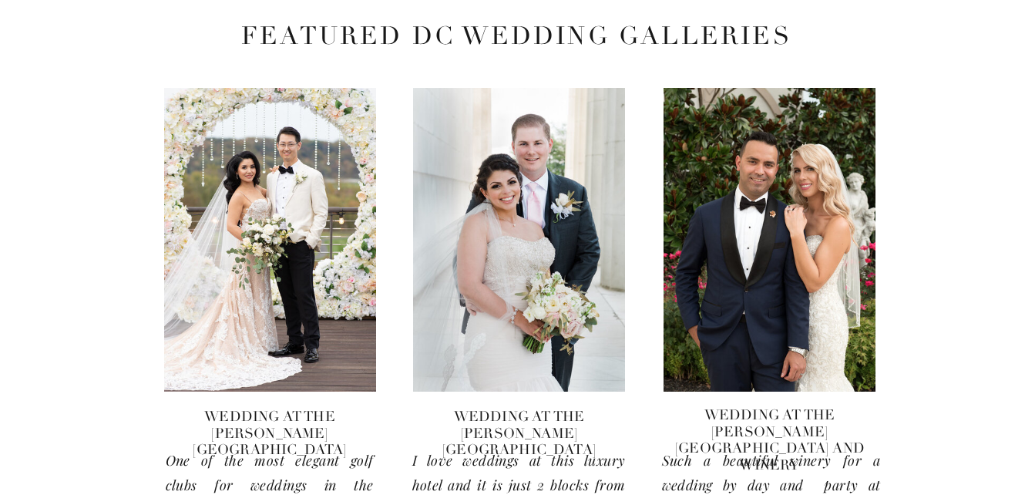
scroll to position [2843, 0]
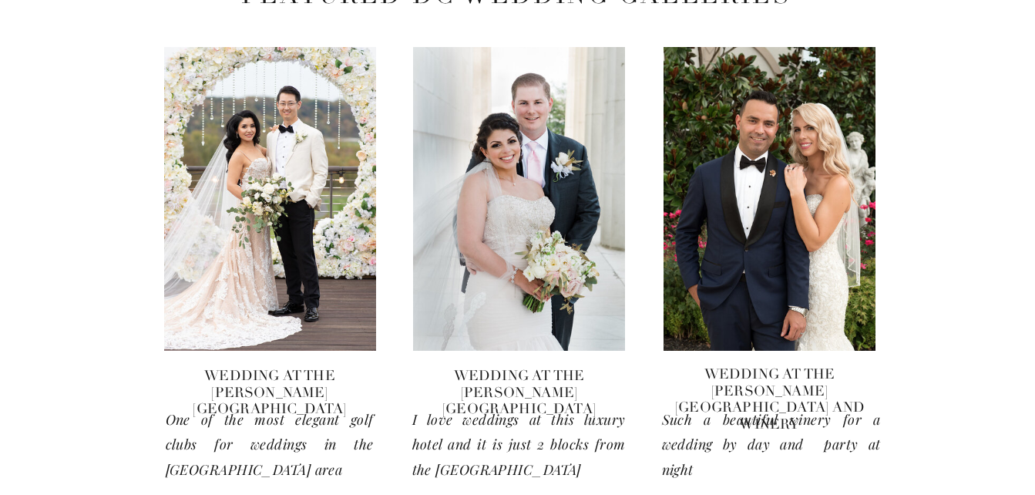
drag, startPoint x: 1033, startPoint y: 258, endPoint x: 1046, endPoint y: 260, distance: 13.2
click at [1034, 260] on html "the latest: 07. THE Blog 06. Contact 05. couple's resources 04. investment 02. …" at bounding box center [517, 206] width 1035 height 6099
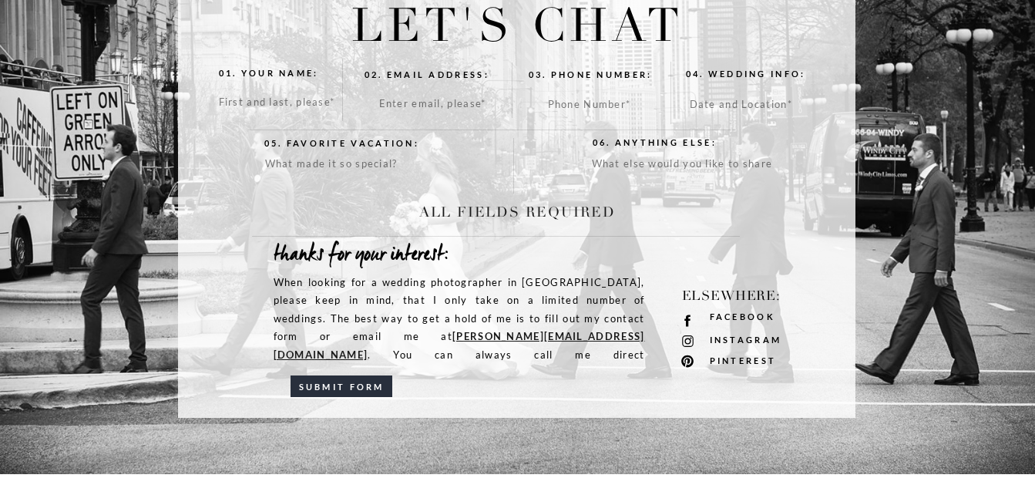
scroll to position [3468, 0]
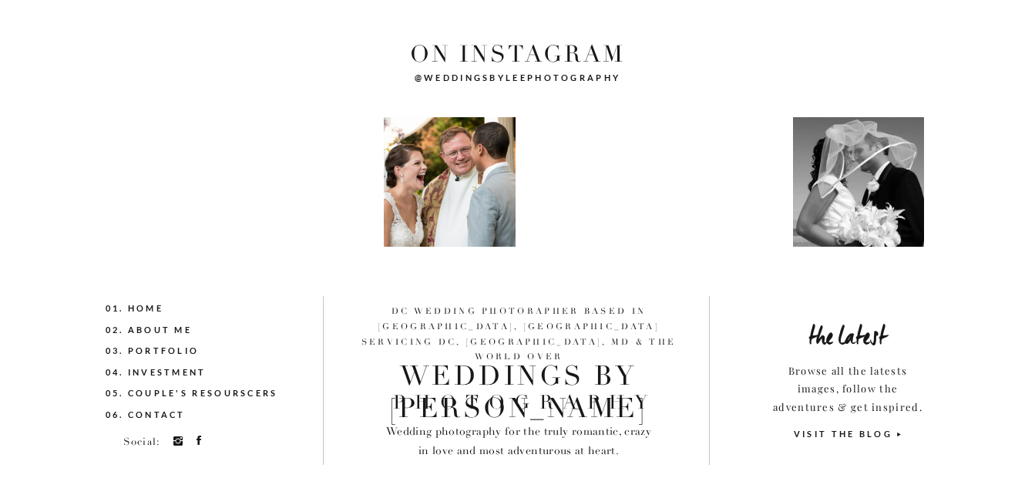
scroll to position [5604, 0]
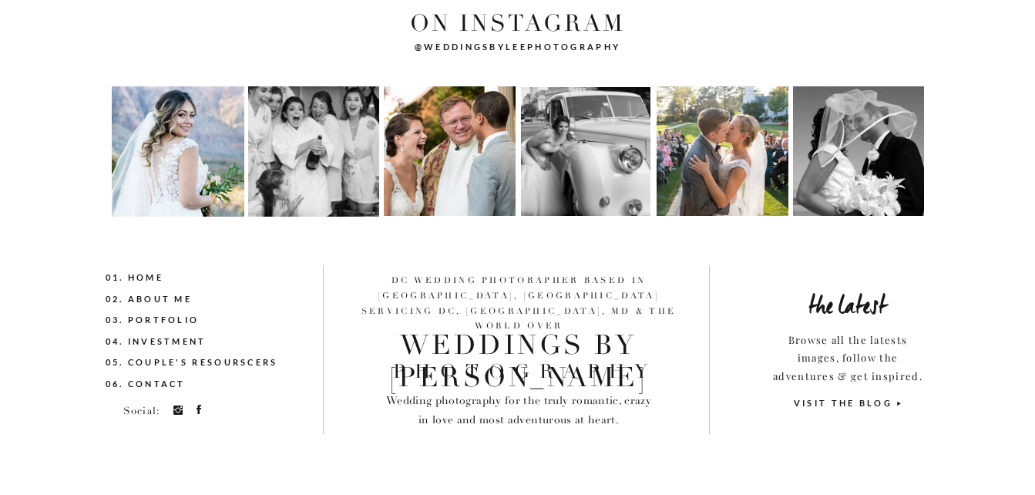
click at [240, 357] on nav "05. couple's resourscers" at bounding box center [211, 363] width 210 height 17
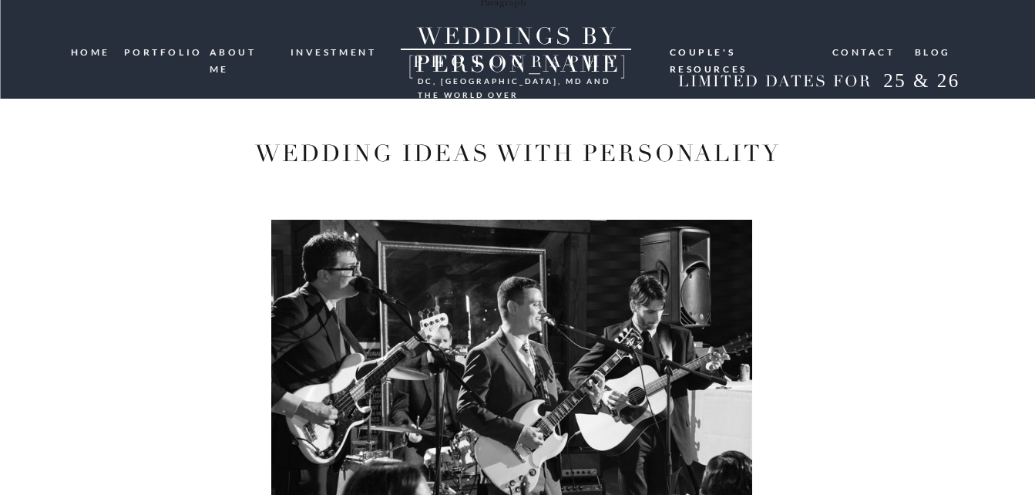
click at [90, 49] on nav "HOME" at bounding box center [92, 51] width 42 height 15
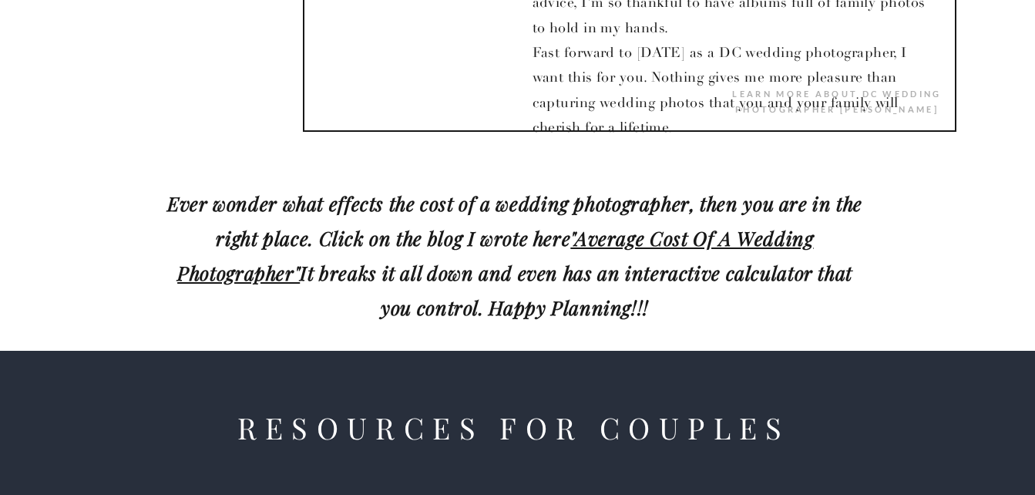
scroll to position [1542, 0]
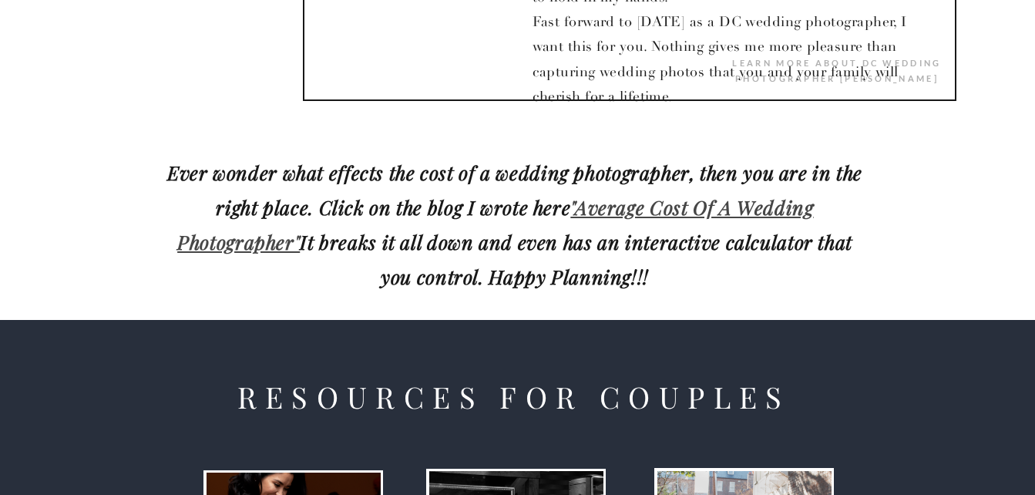
click at [279, 249] on link ""Average Cost Of A Wedding Photographer"" at bounding box center [495, 224] width 636 height 60
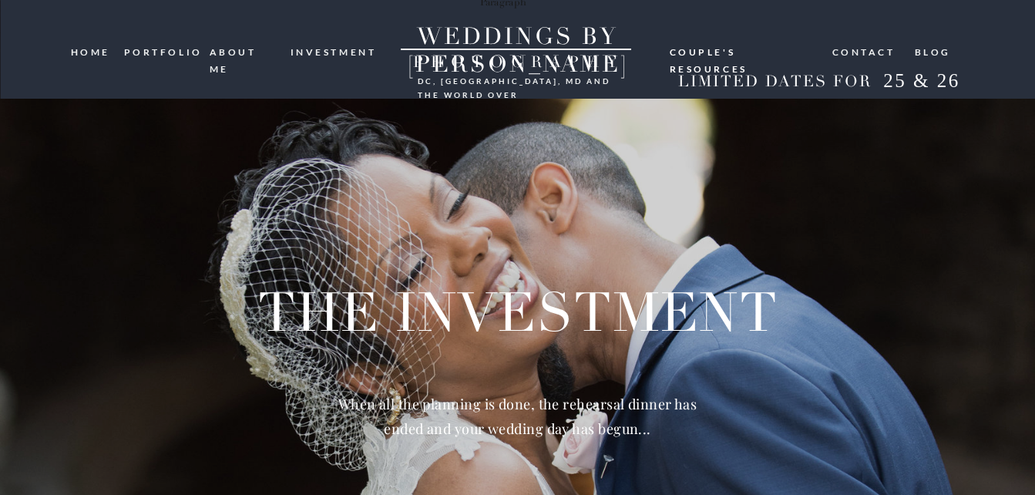
click at [107, 52] on nav "HOME" at bounding box center [92, 51] width 42 height 15
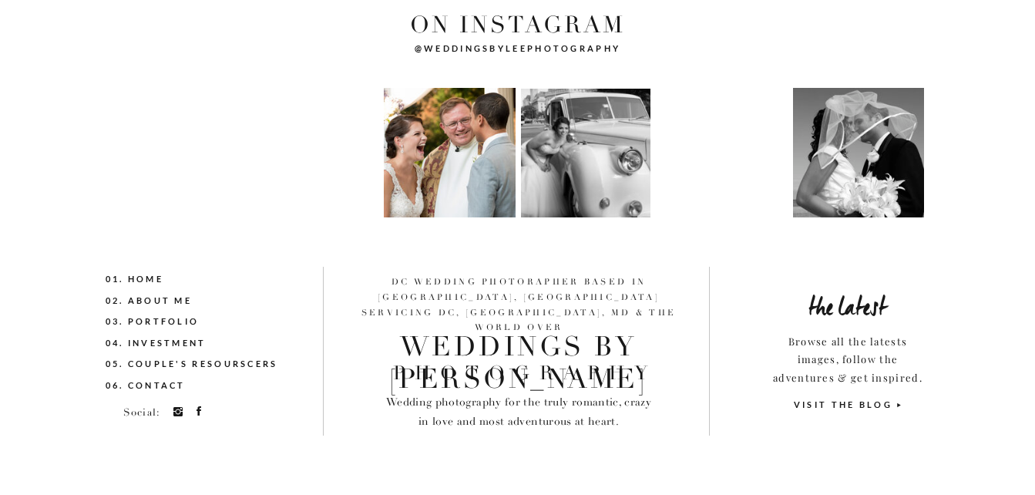
scroll to position [5604, 0]
